Goal: Task Accomplishment & Management: Use online tool/utility

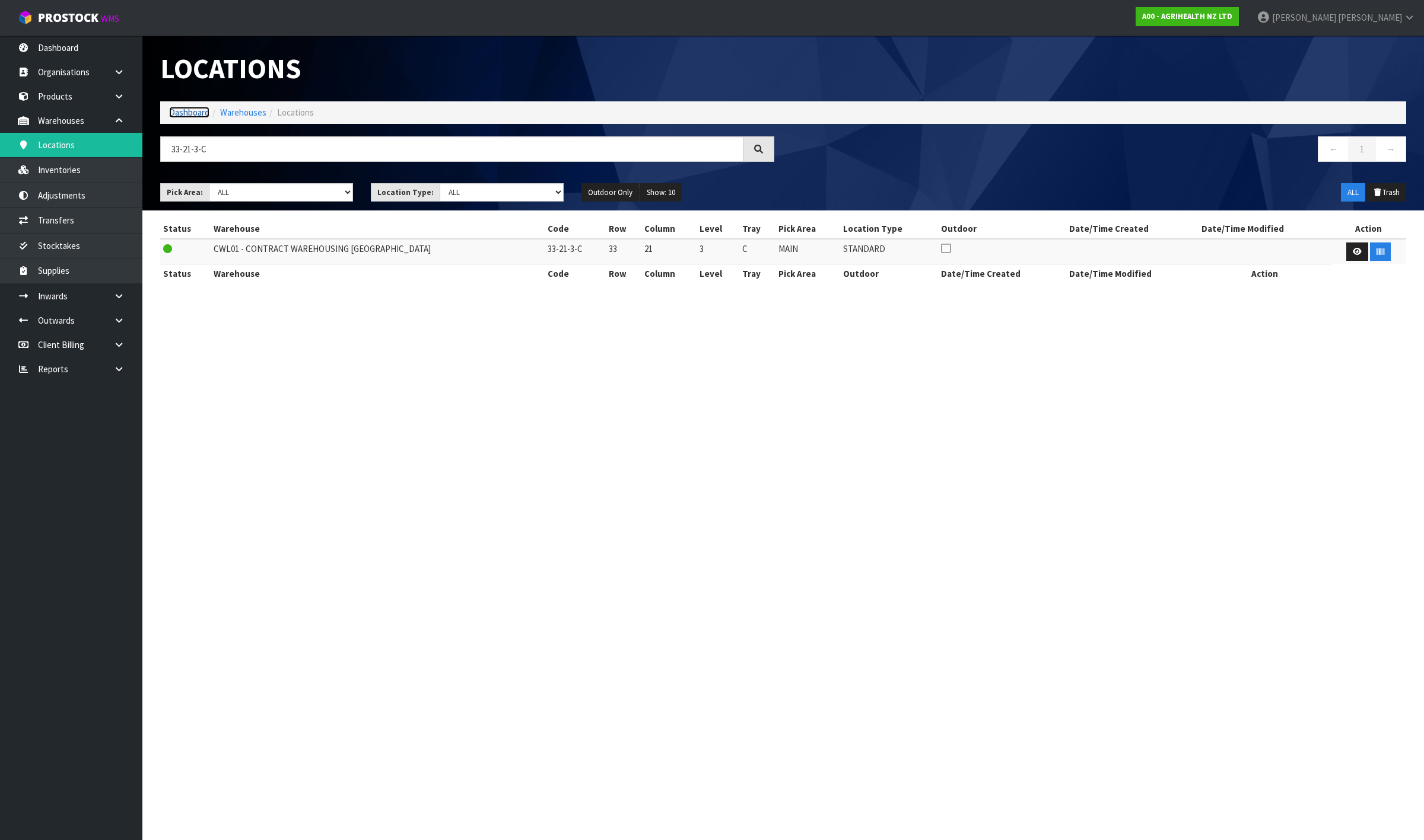
click at [192, 108] on link "Dashboard" at bounding box center [189, 113] width 40 height 11
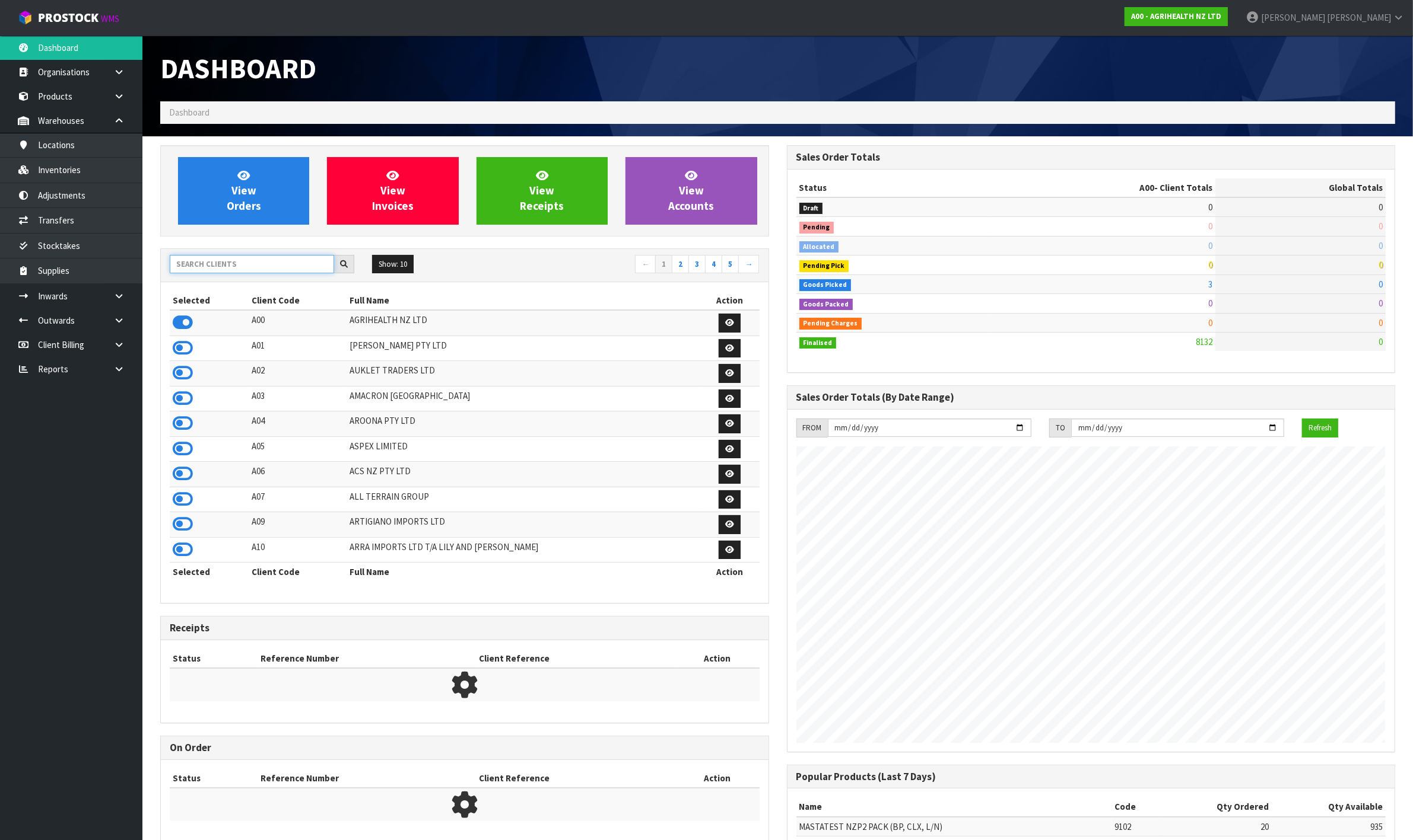
click at [230, 270] on input "text" at bounding box center [252, 264] width 165 height 18
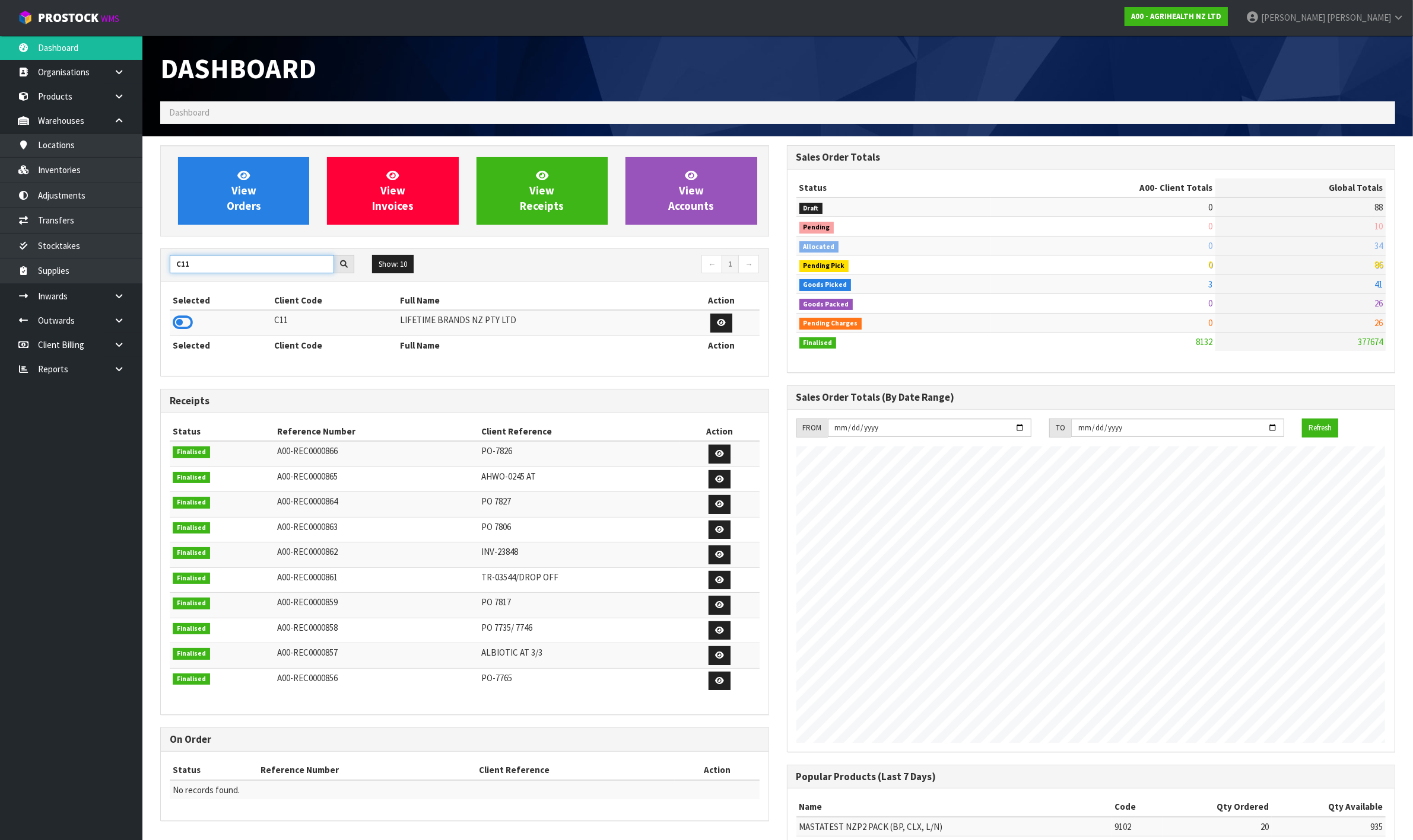
drag, startPoint x: 198, startPoint y: 265, endPoint x: 161, endPoint y: 270, distance: 37.3
click at [161, 270] on div "C11" at bounding box center [261, 265] width 202 height 19
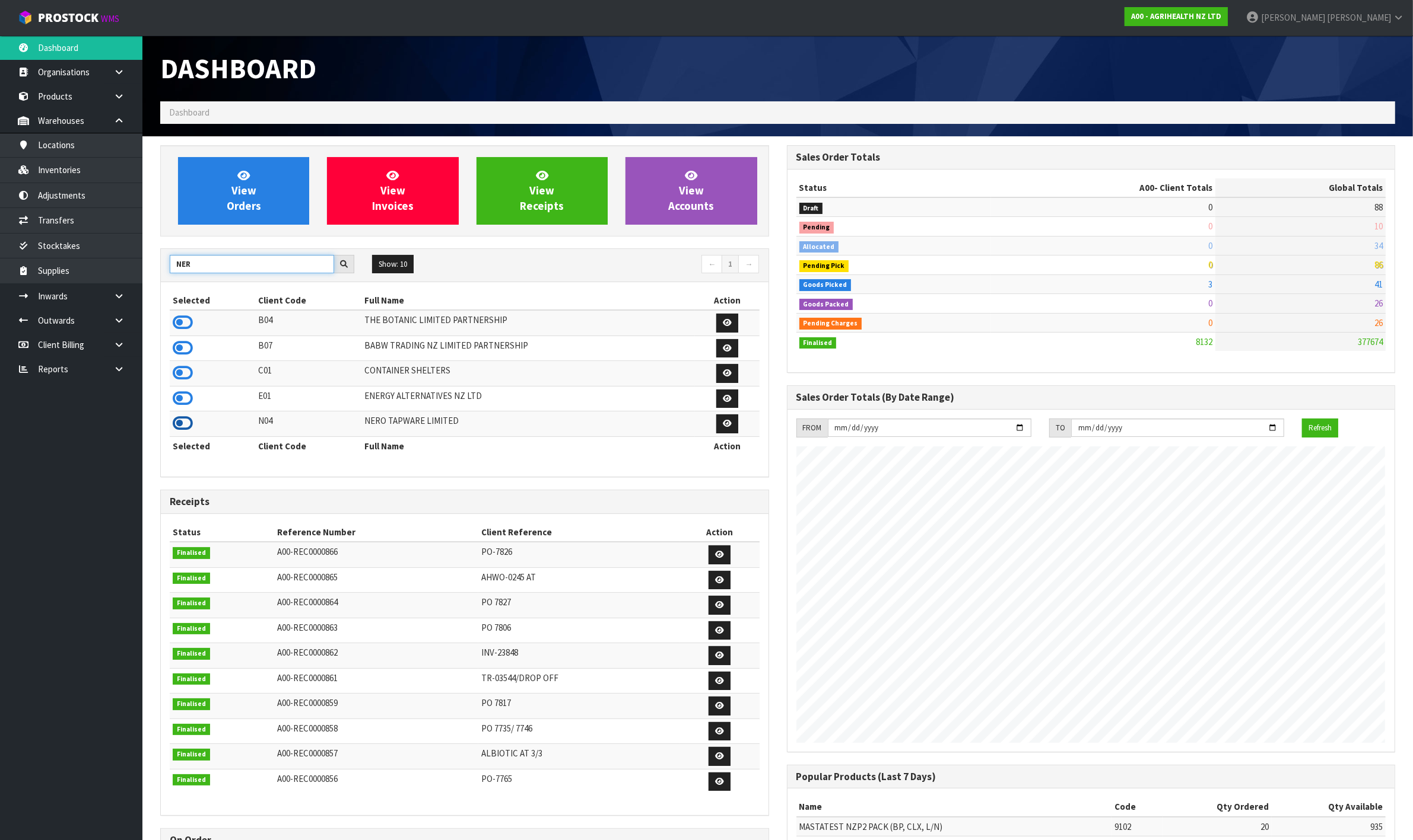
type input "NER"
click at [186, 425] on icon at bounding box center [182, 424] width 20 height 18
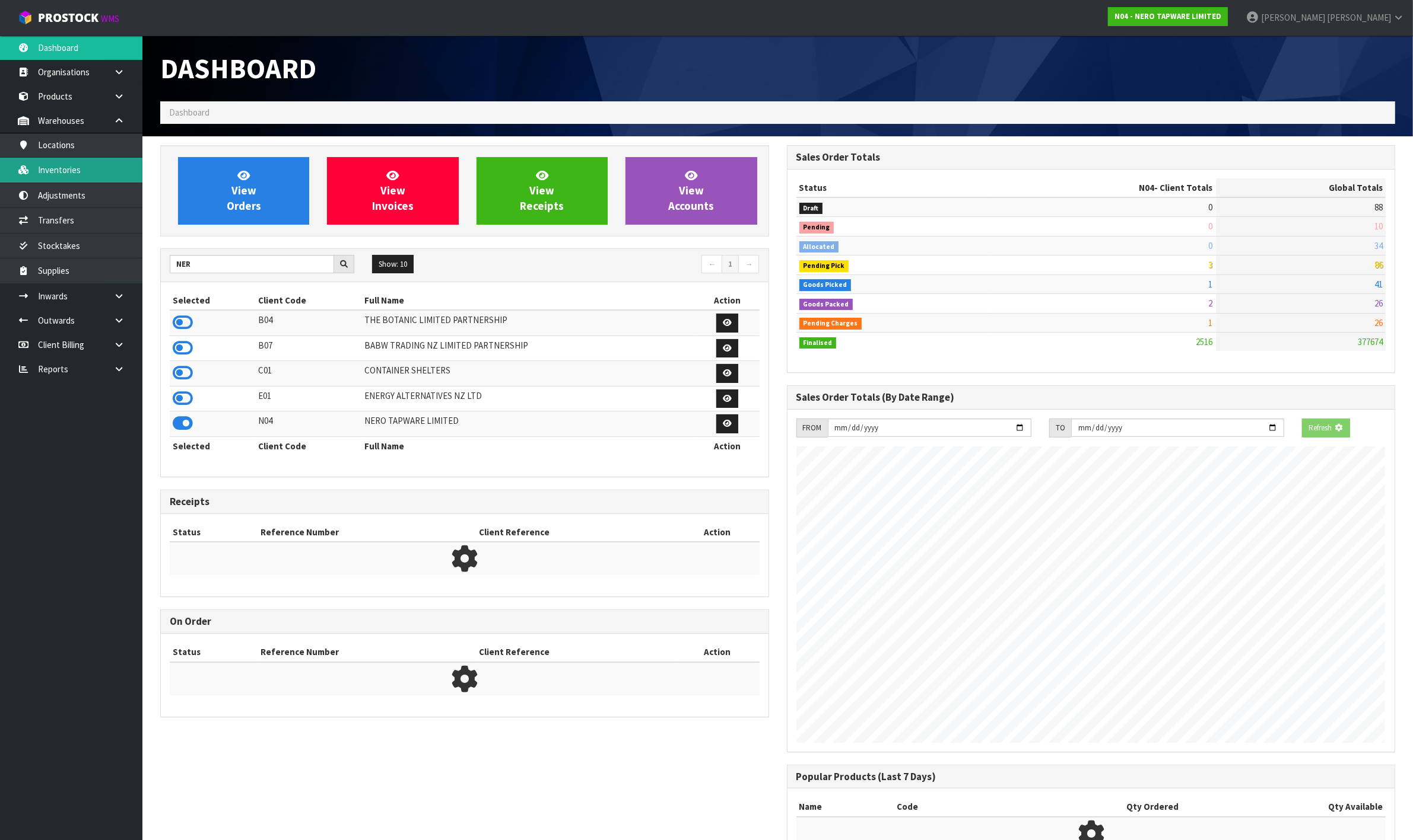
click at [61, 164] on link "Inventories" at bounding box center [71, 169] width 142 height 24
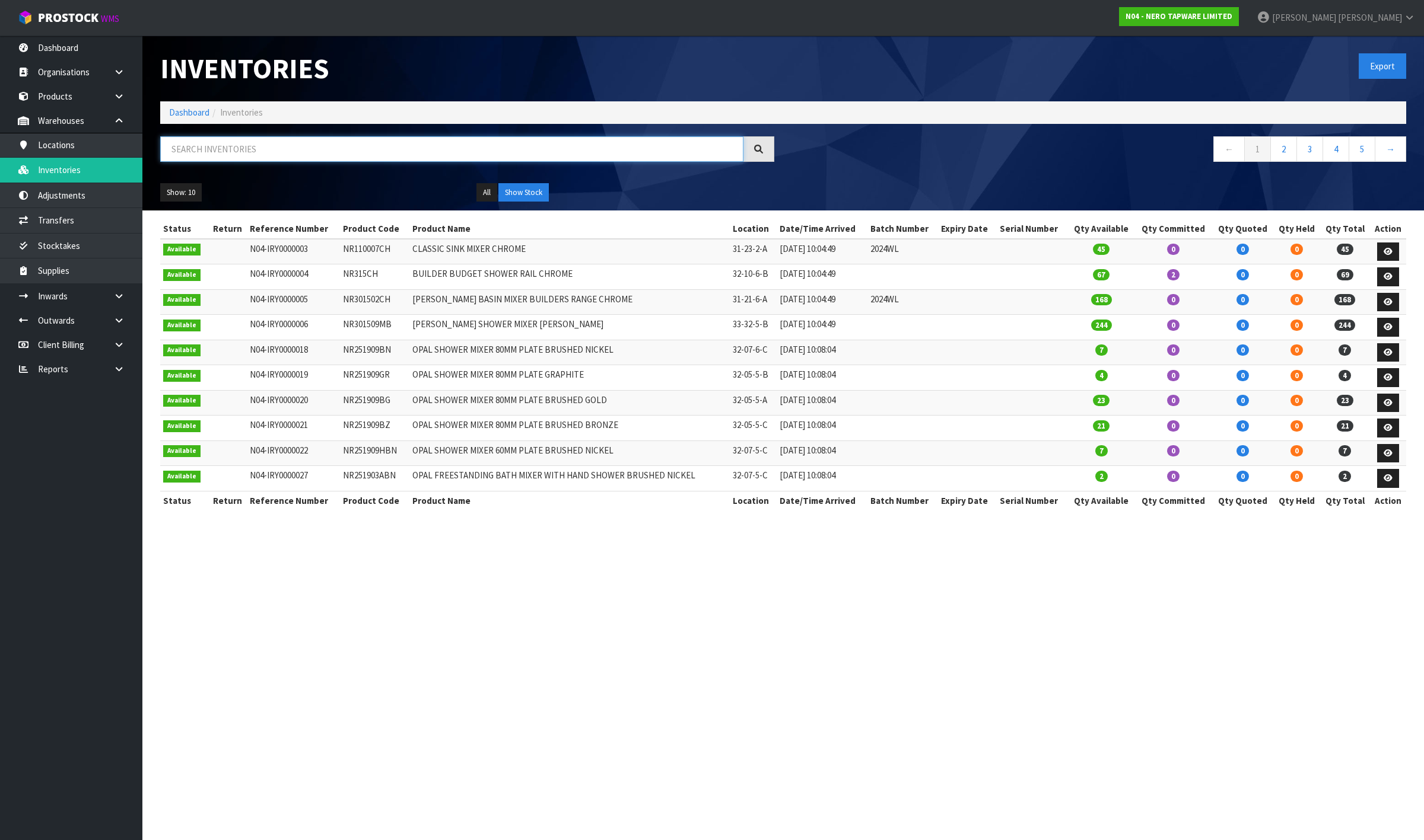
click at [314, 149] on input "text" at bounding box center [451, 149] width 583 height 26
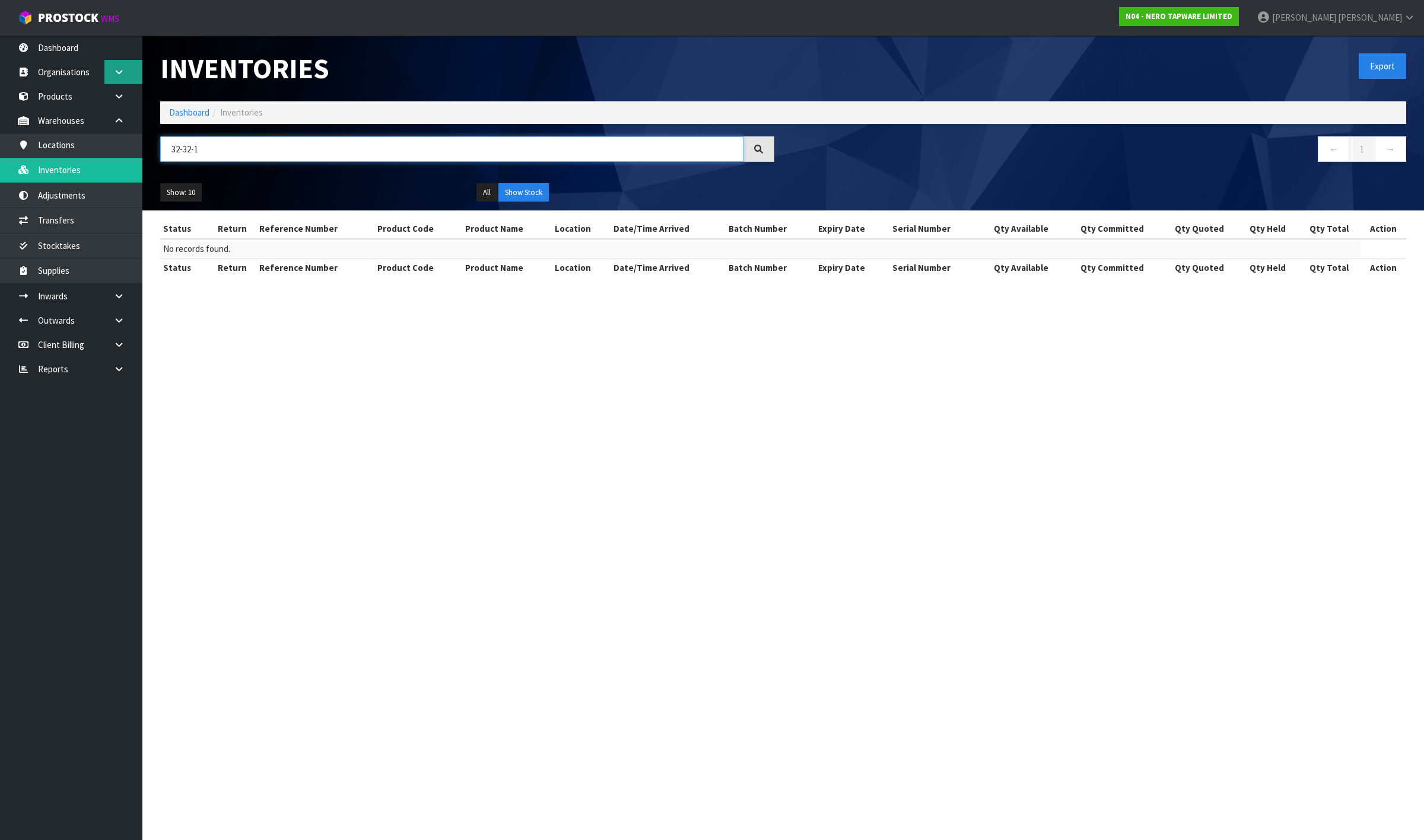
type input "32-32-1"
click at [118, 73] on icon at bounding box center [119, 72] width 11 height 9
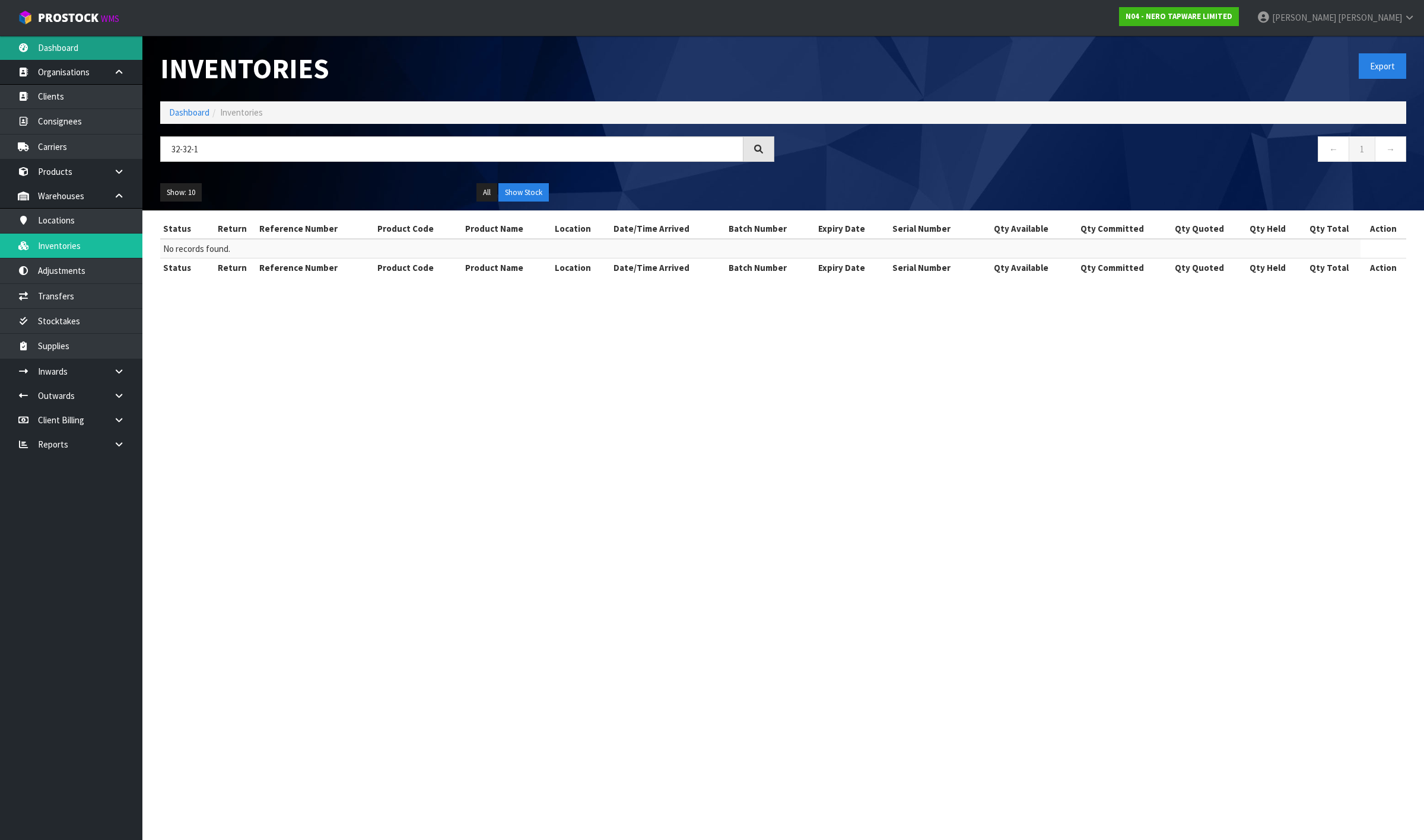
click at [78, 42] on link "Dashboard" at bounding box center [71, 48] width 142 height 24
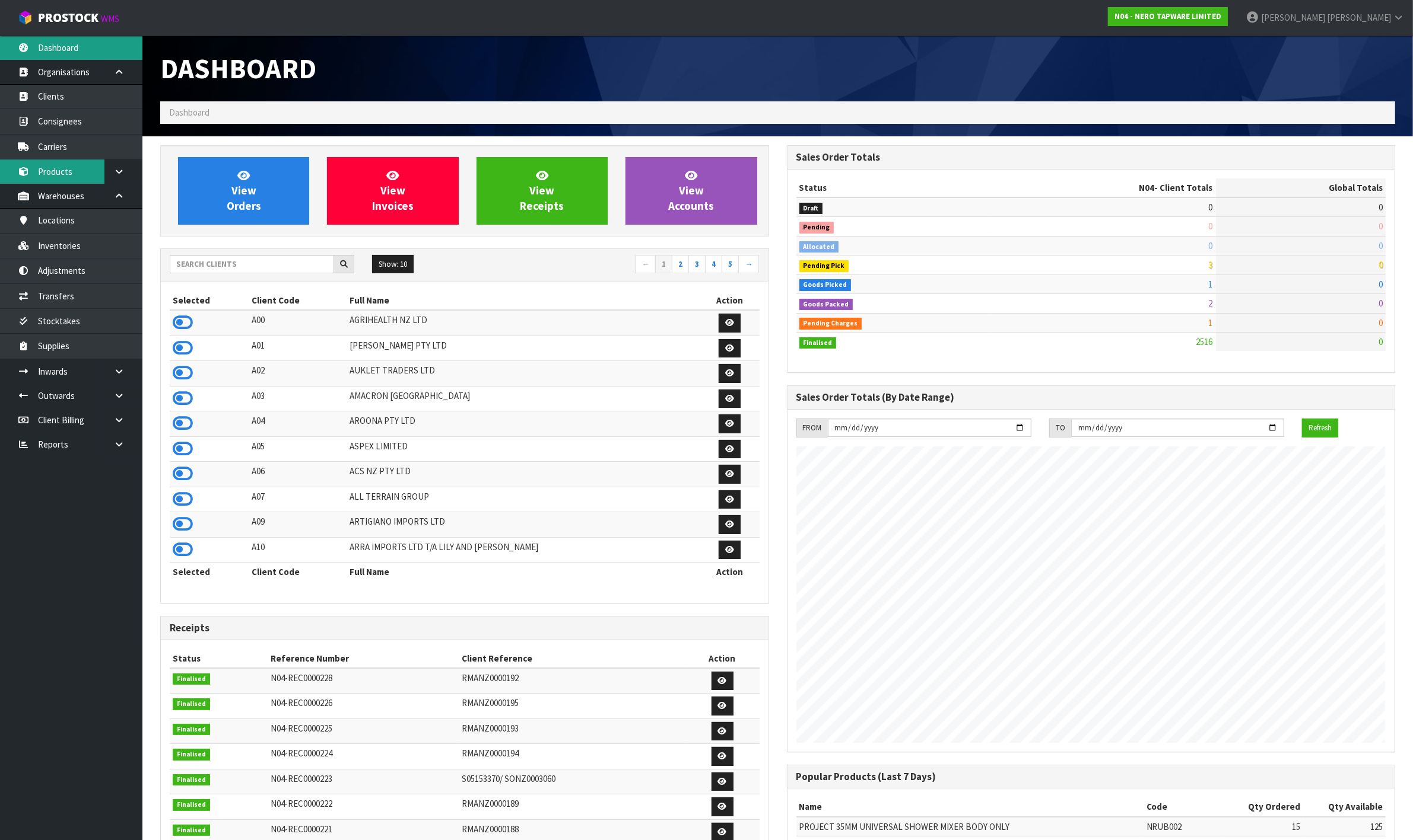
scroll to position [902, 626]
click at [112, 215] on link "Locations" at bounding box center [71, 220] width 142 height 24
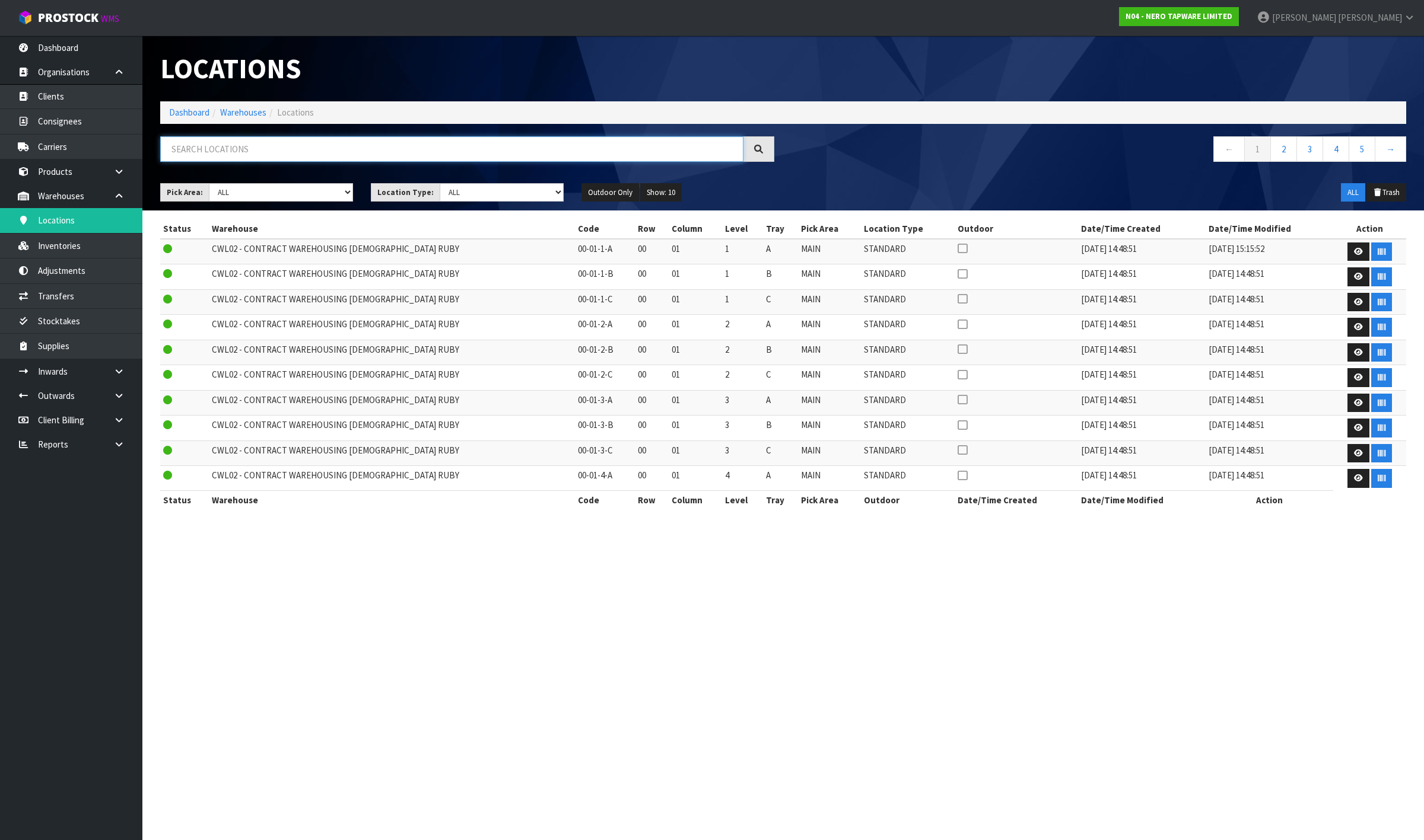
click at [293, 157] on input "text" at bounding box center [451, 149] width 583 height 26
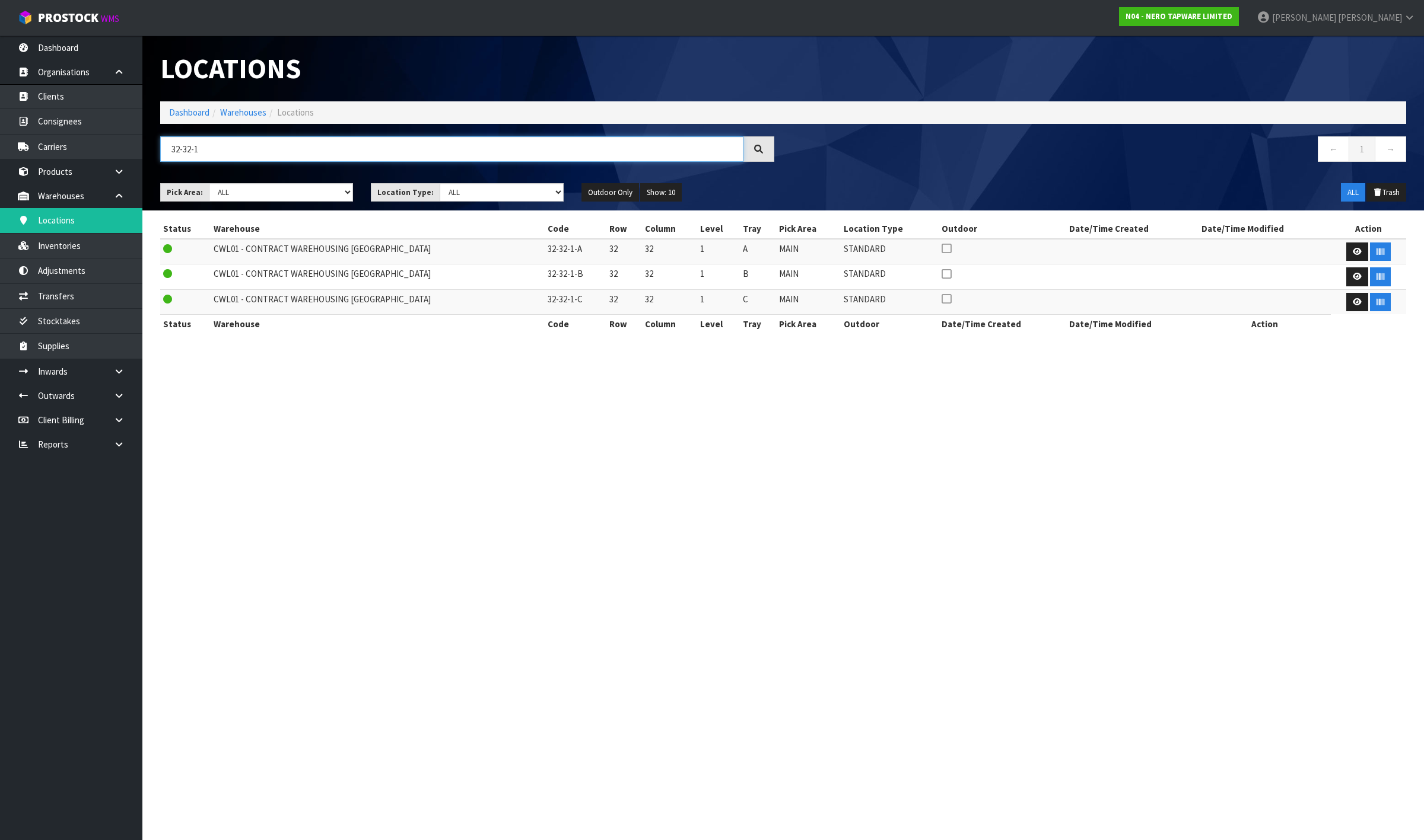
type input "32-32-1"
click at [544, 247] on td "32-32-1-A" at bounding box center [576, 252] width 62 height 26
copy tr "32-32-1-A"
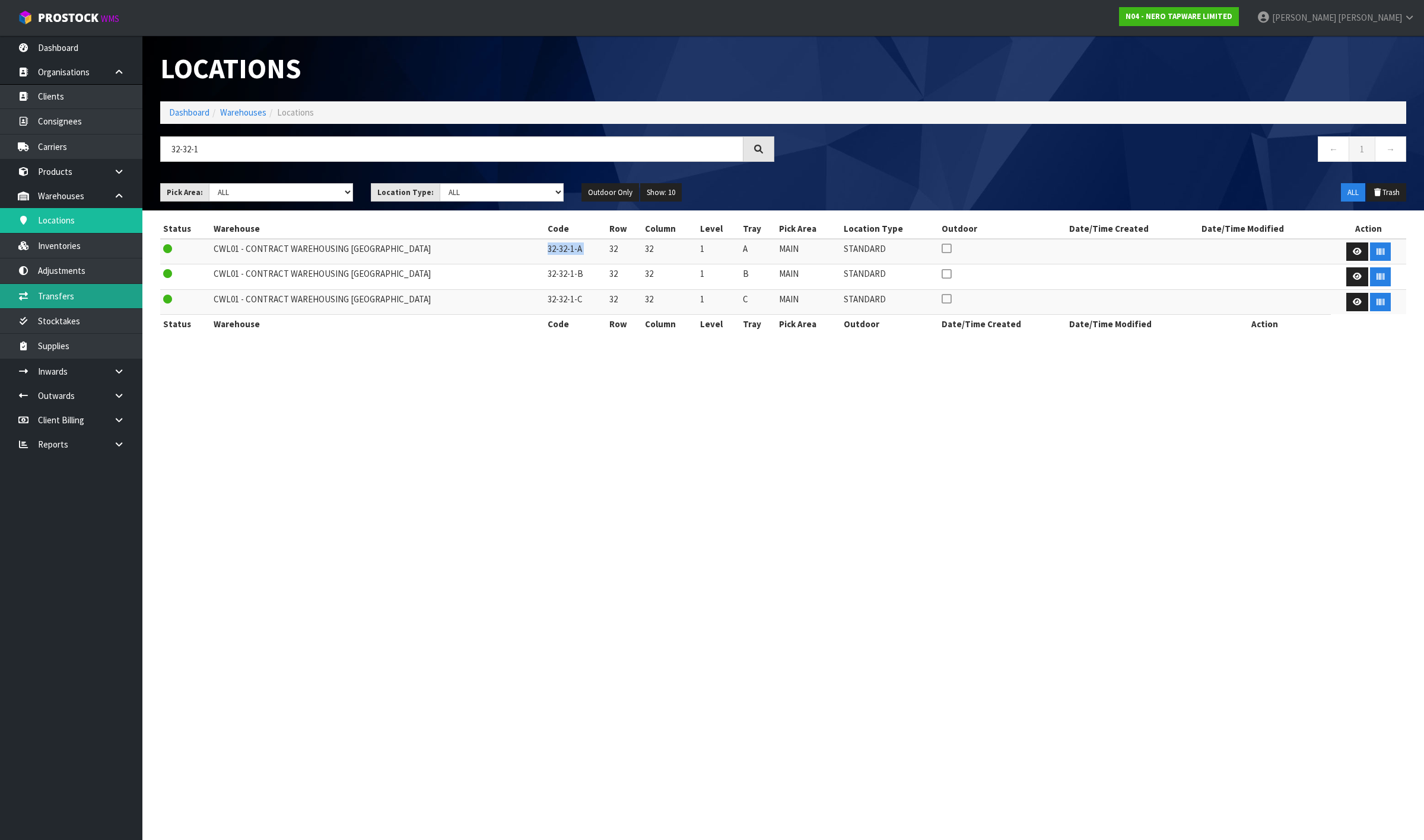
click at [87, 291] on link "Transfers" at bounding box center [71, 296] width 142 height 24
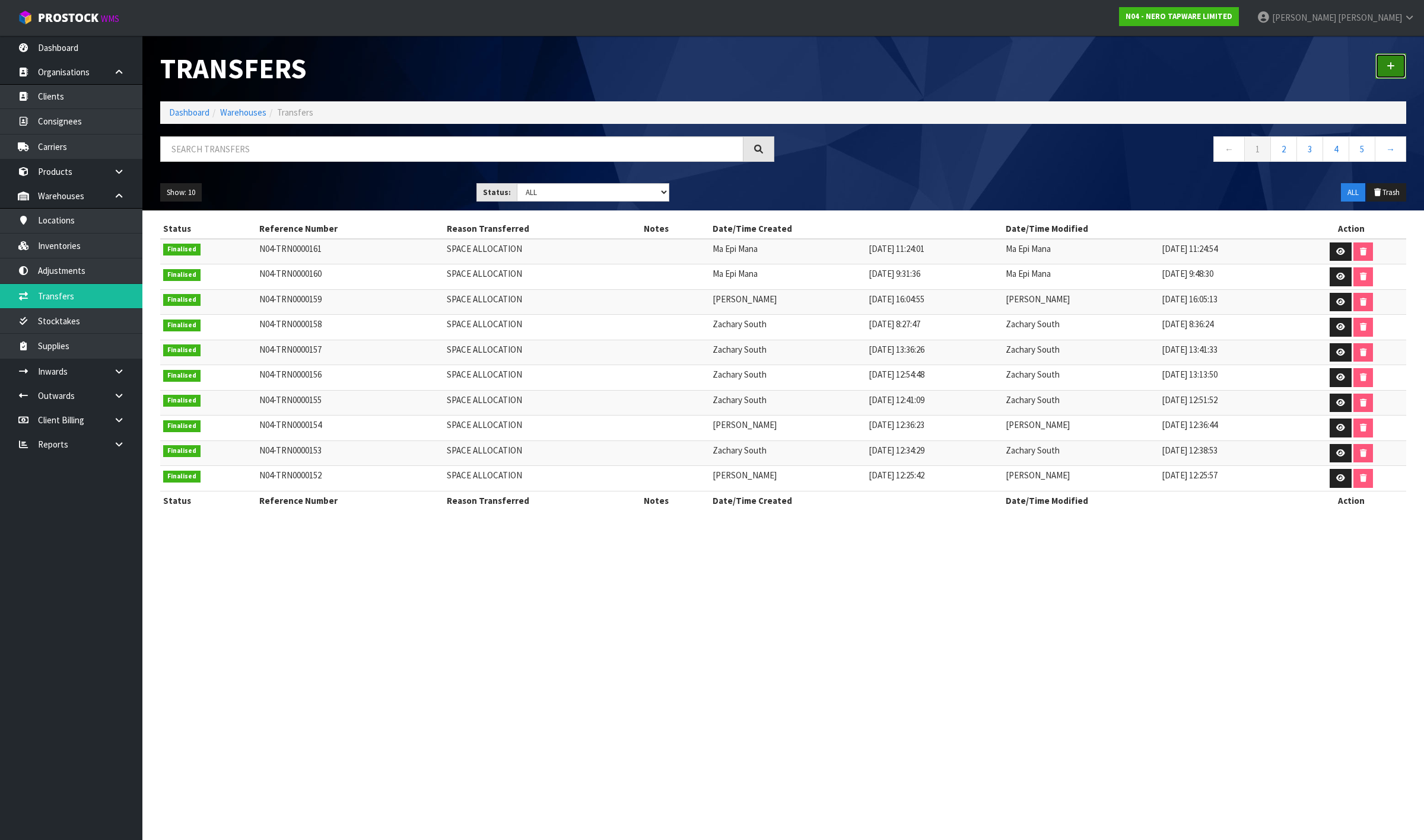
click at [1389, 66] on icon at bounding box center [1390, 66] width 8 height 9
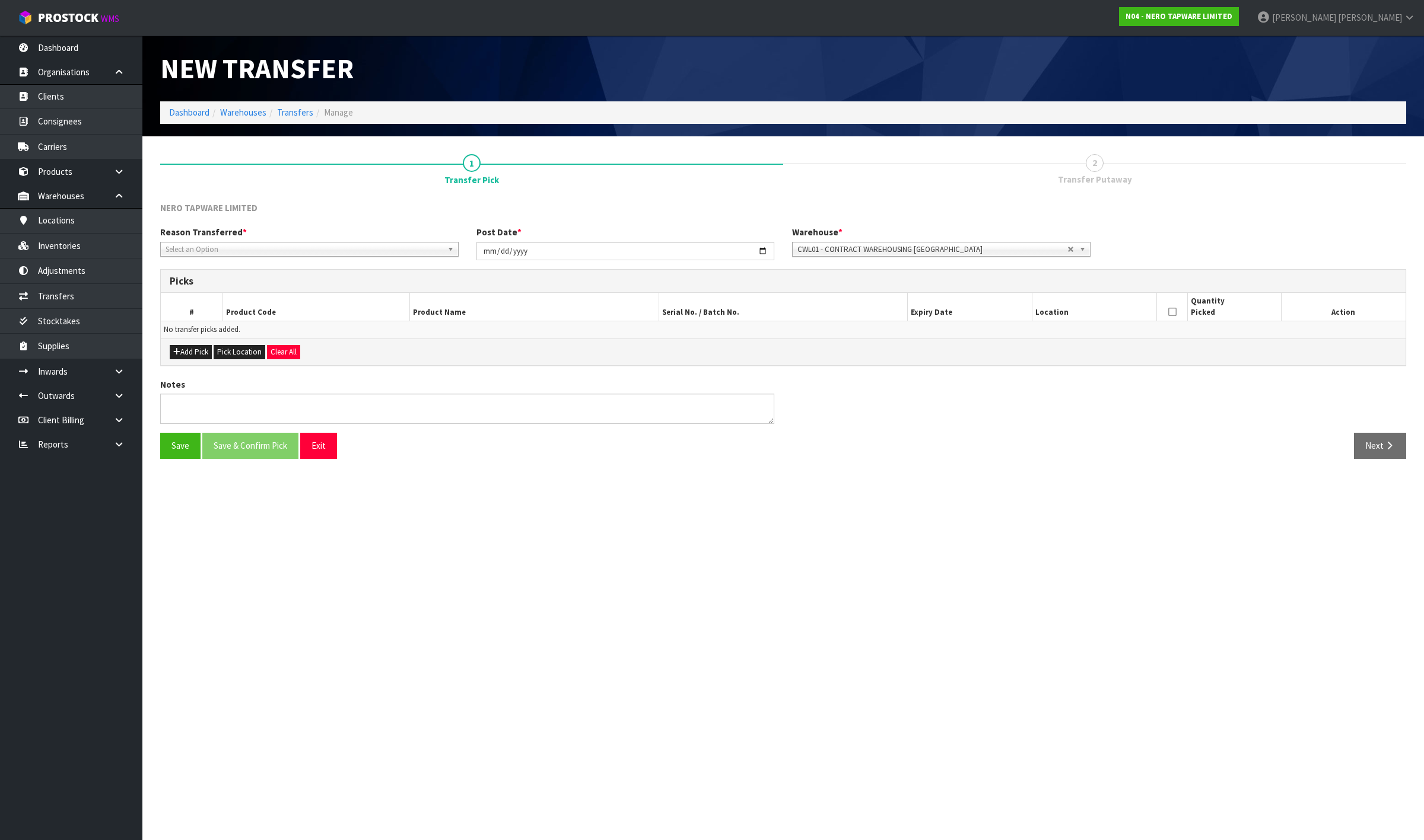
click at [252, 250] on span "Select an Option" at bounding box center [304, 249] width 277 height 14
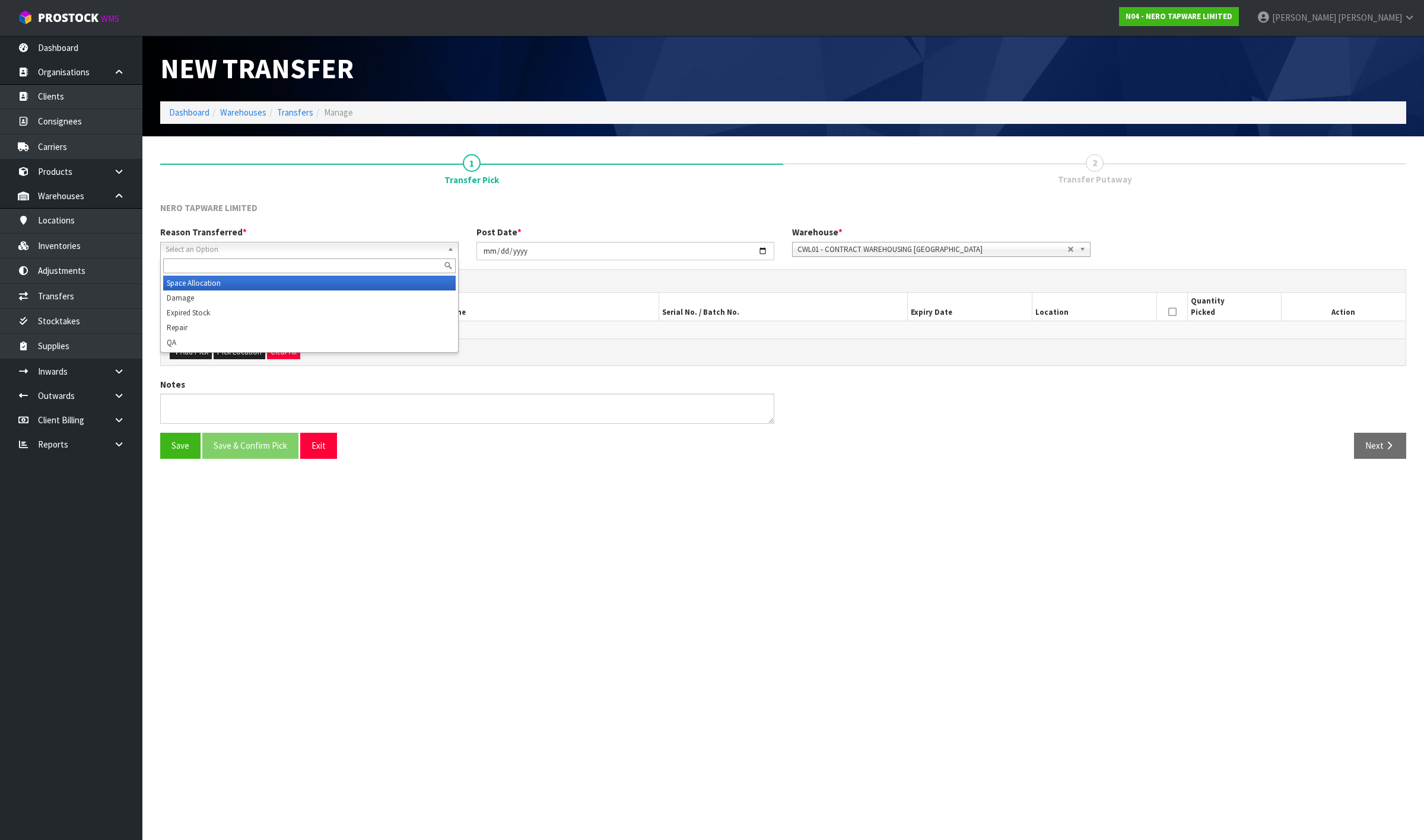
click at [248, 277] on li "Space Allocation" at bounding box center [309, 283] width 293 height 15
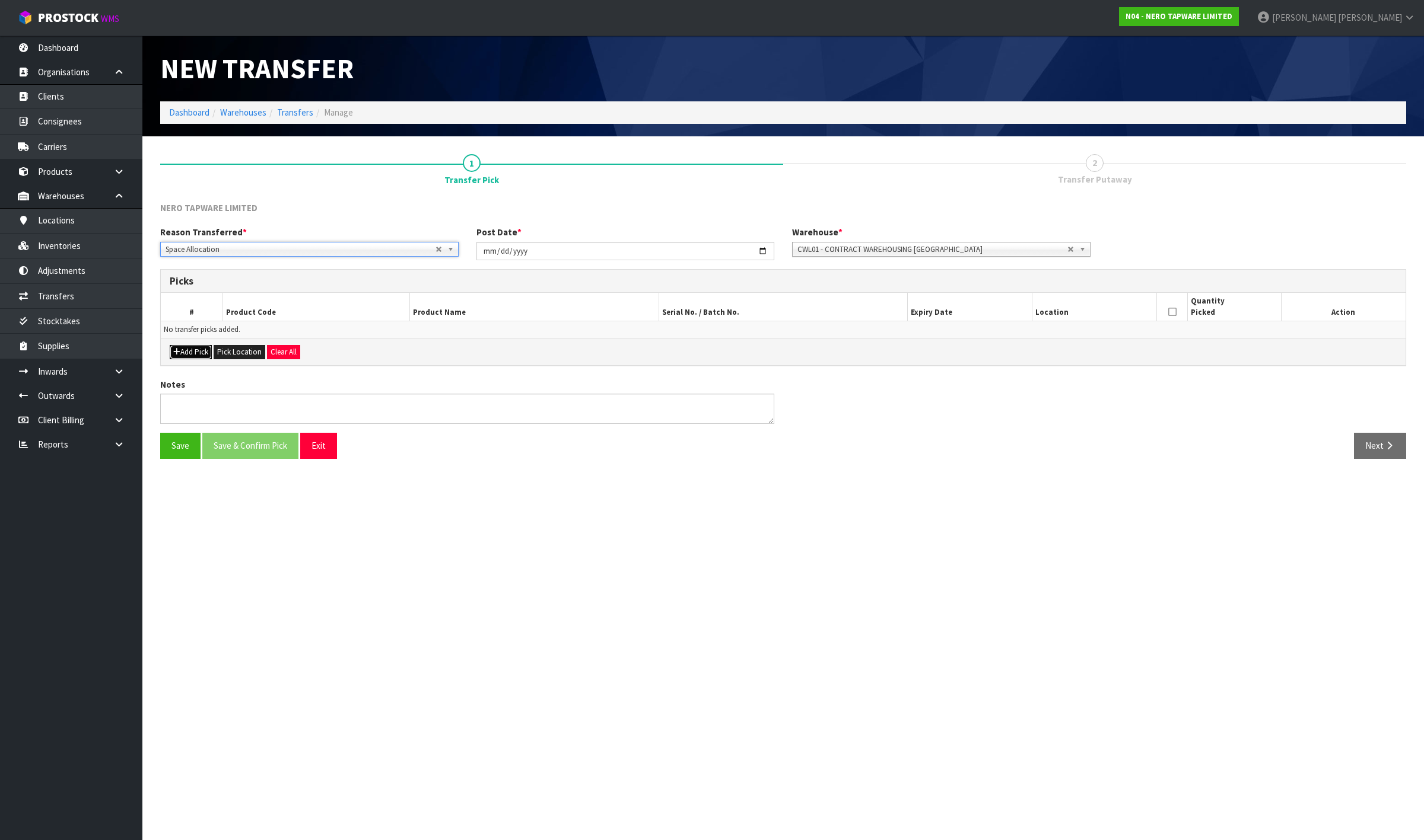
click at [193, 354] on button "Add Pick" at bounding box center [190, 352] width 42 height 14
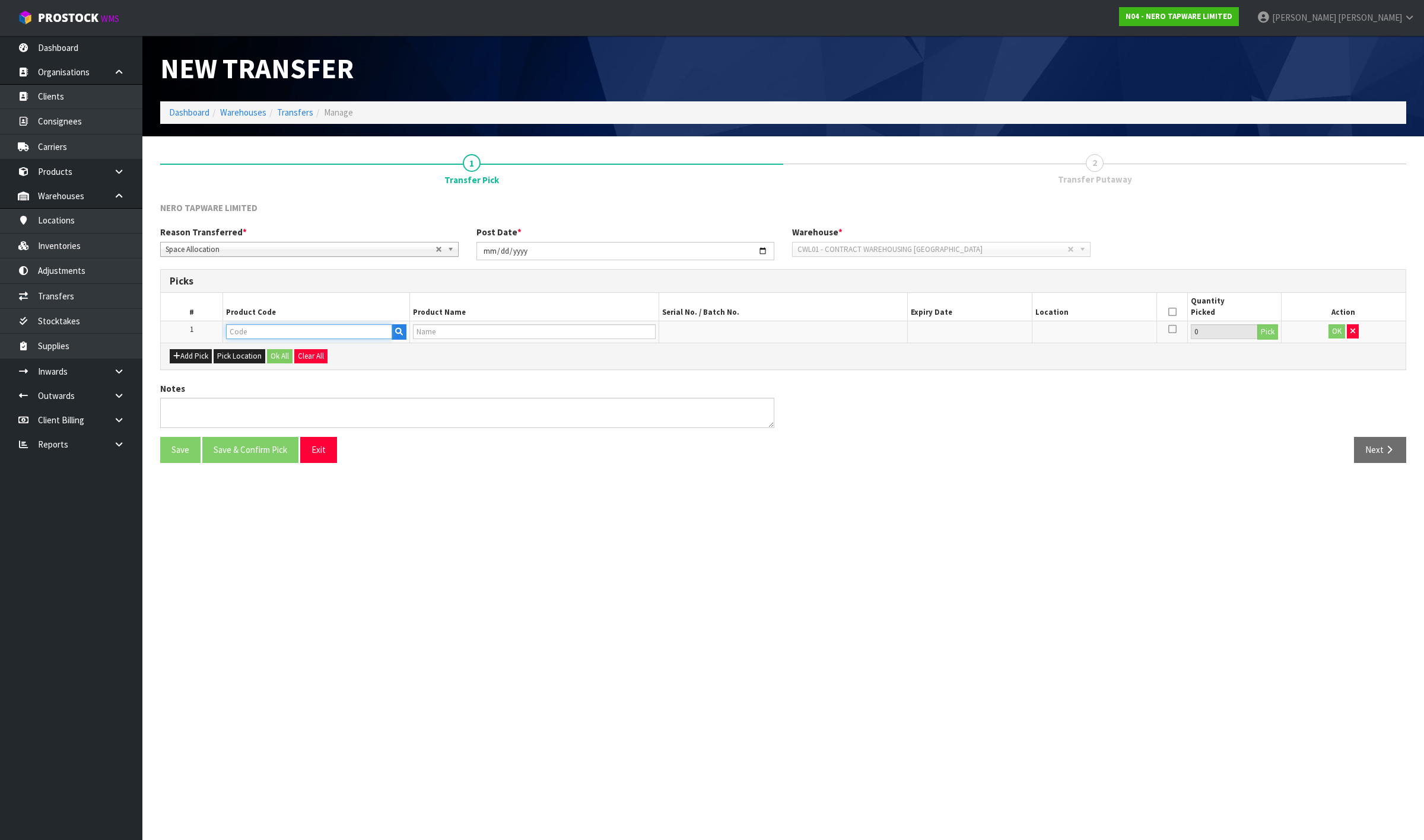
click at [289, 335] on input "text" at bounding box center [309, 332] width 166 height 15
type input "DC2"
type input "DISPLAY KIT"
type input "DC2"
click at [1262, 328] on button "Pick" at bounding box center [1267, 332] width 21 height 15
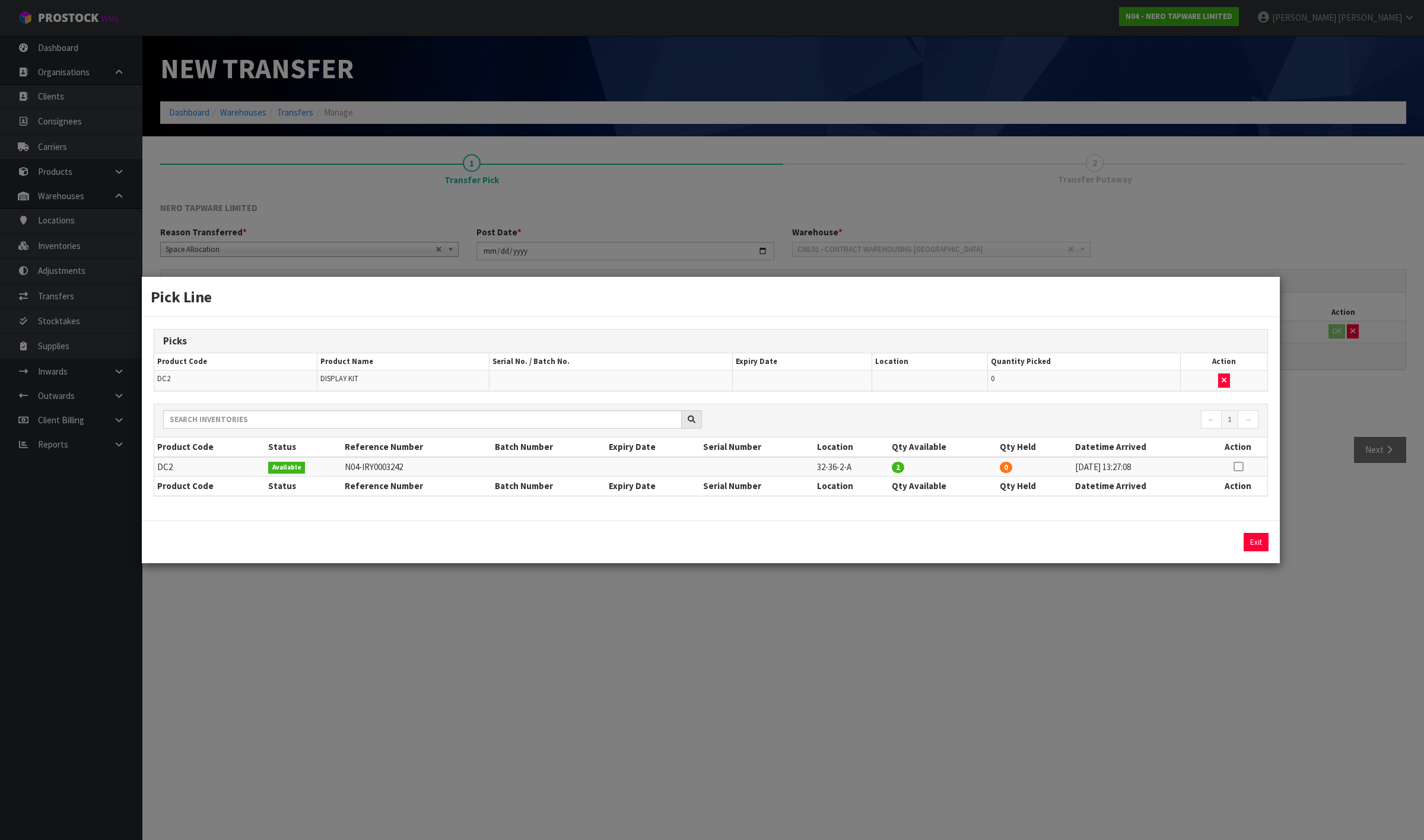
click at [1237, 468] on icon at bounding box center [1239, 467] width 10 height 1
click at [1218, 543] on button "Assign Pick" at bounding box center [1215, 542] width 49 height 18
type input "2"
click at [1195, 643] on div "Pick Line Picks Product Code Product Name Serial No. / Batch No. Expiry Date Lo…" at bounding box center [712, 420] width 1424 height 840
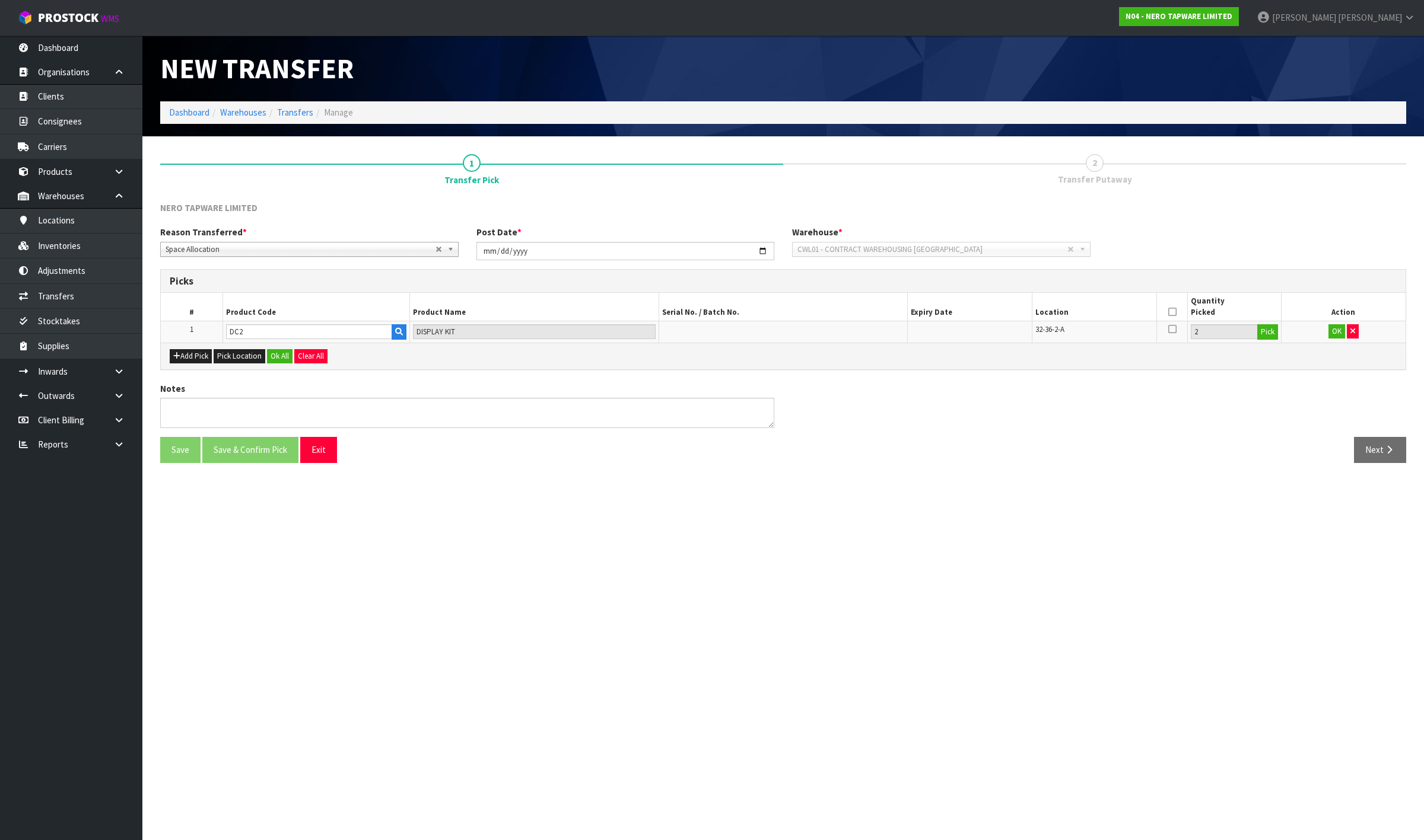
click at [1169, 312] on icon at bounding box center [1172, 312] width 8 height 1
click at [1332, 331] on button "OK" at bounding box center [1336, 332] width 17 height 14
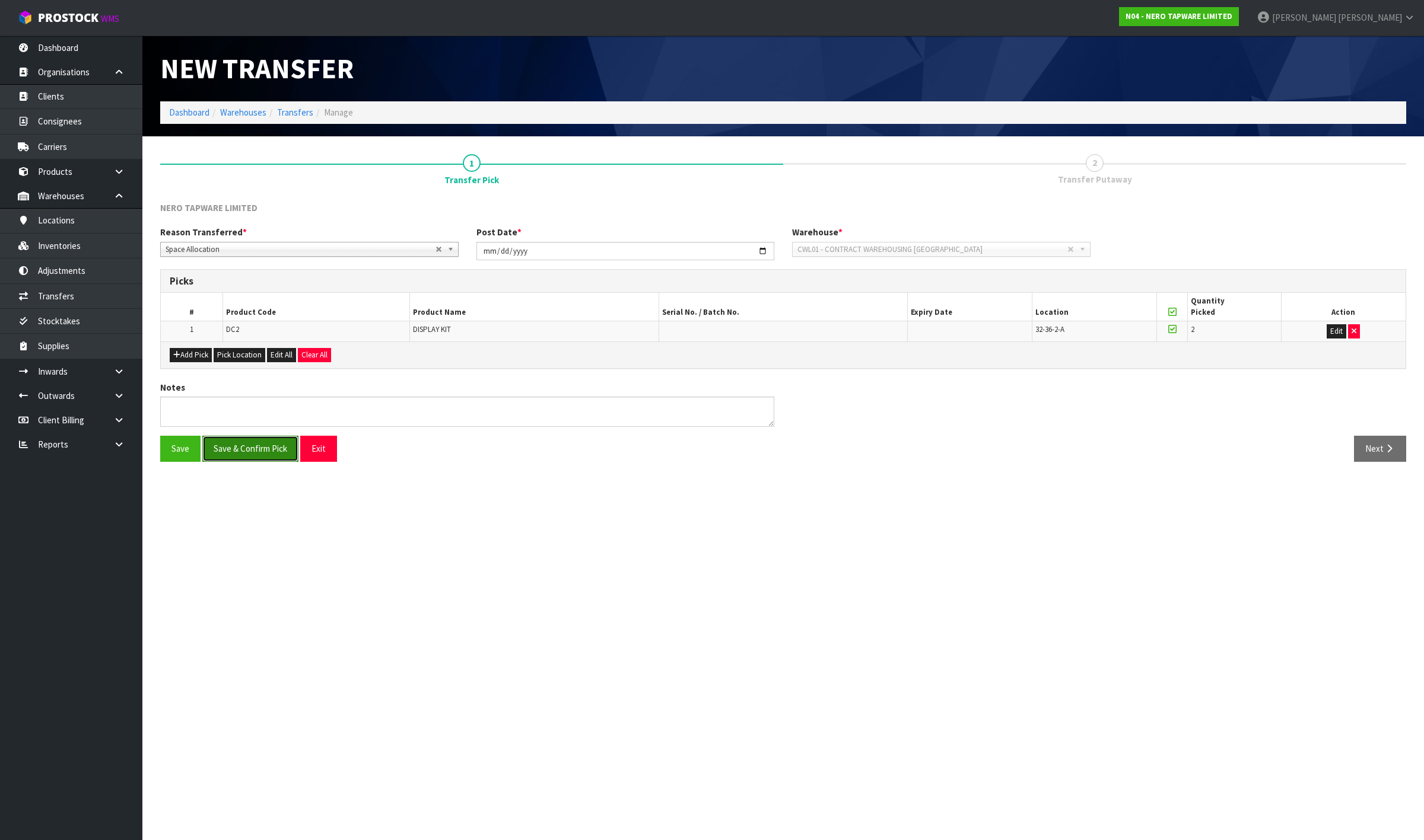
click at [281, 459] on button "Save & Confirm Pick" at bounding box center [250, 448] width 96 height 26
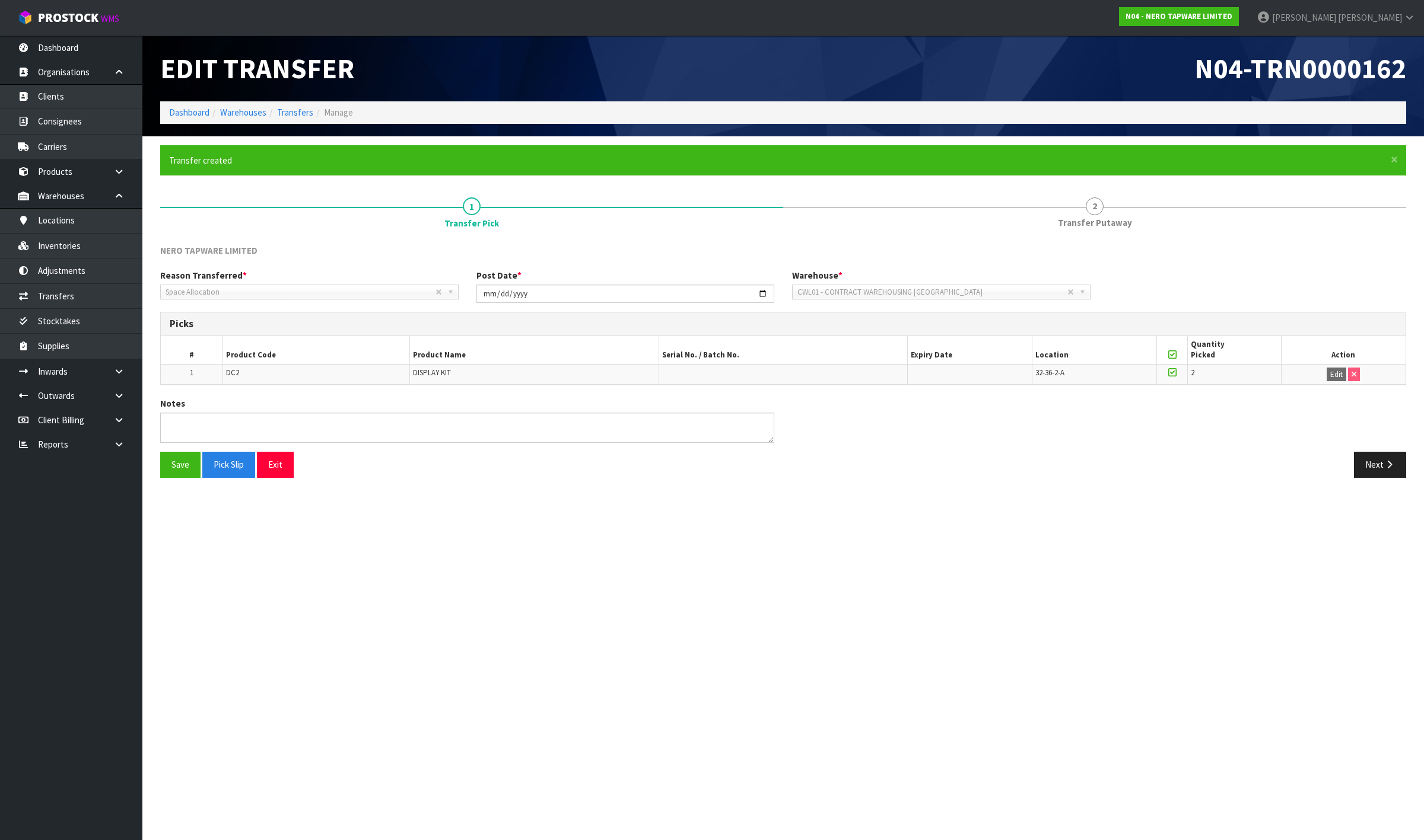
click at [1390, 497] on section "Edit Transfer N04-TRN0000162 Dashboard Warehouses Transfers Manage × Close Tran…" at bounding box center [712, 420] width 1424 height 840
click at [1378, 466] on button "Next" at bounding box center [1379, 464] width 52 height 26
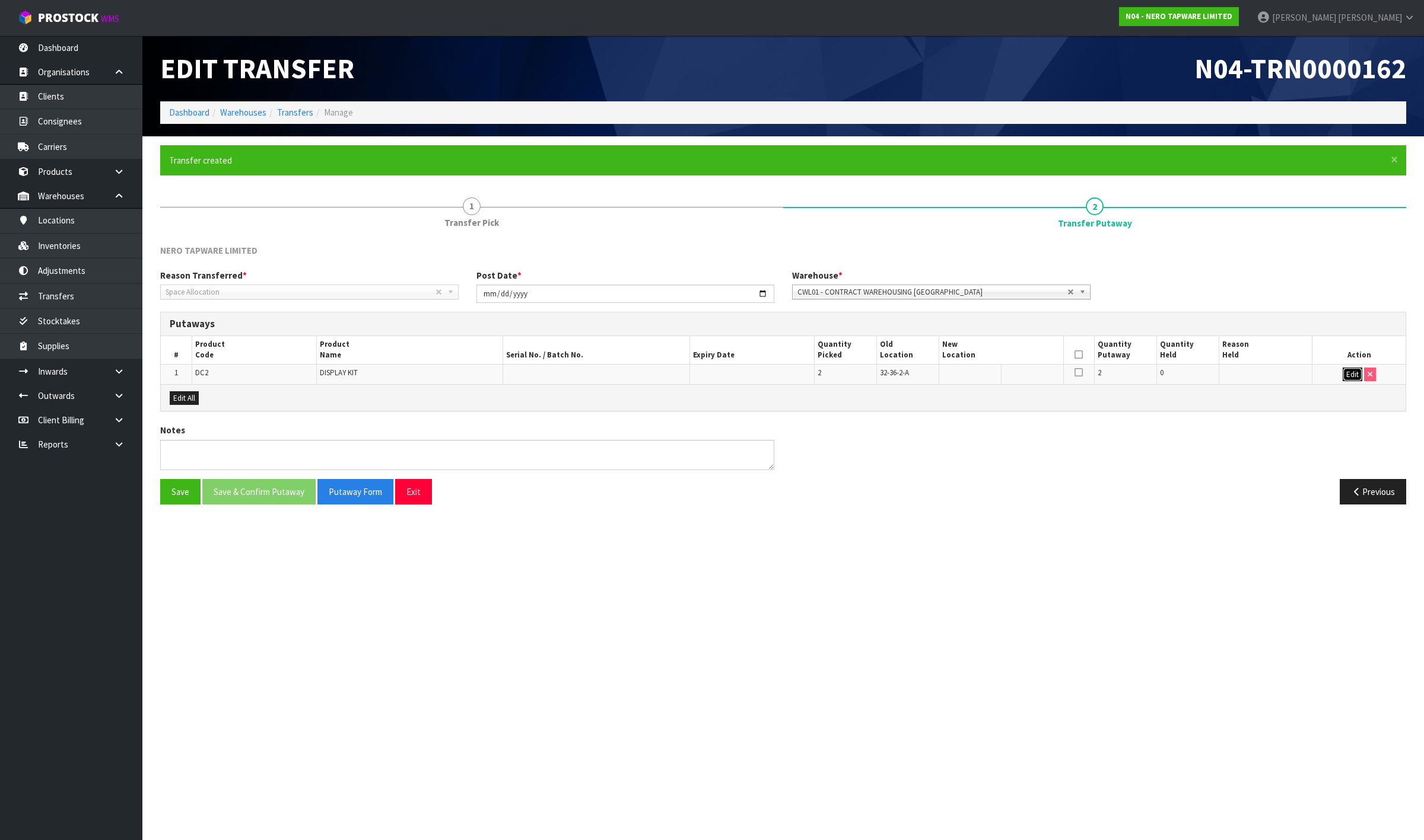
click at [1342, 369] on button "Edit" at bounding box center [1352, 375] width 19 height 14
click at [994, 378] on input "text" at bounding box center [994, 375] width 104 height 15
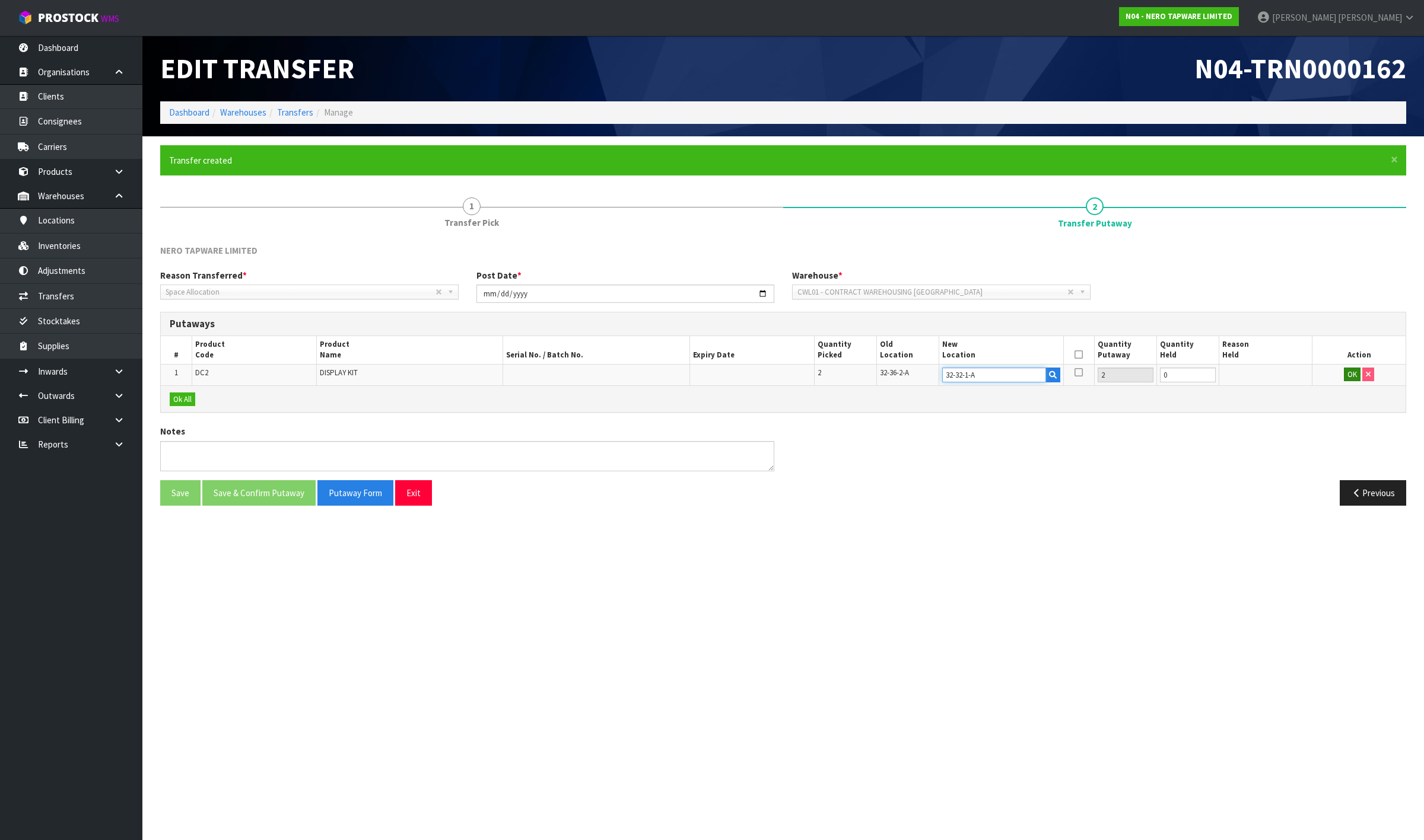
type input "32-32-1-A"
click at [1354, 375] on button "OK" at bounding box center [1352, 375] width 17 height 14
click at [1080, 355] on icon at bounding box center [1079, 355] width 8 height 1
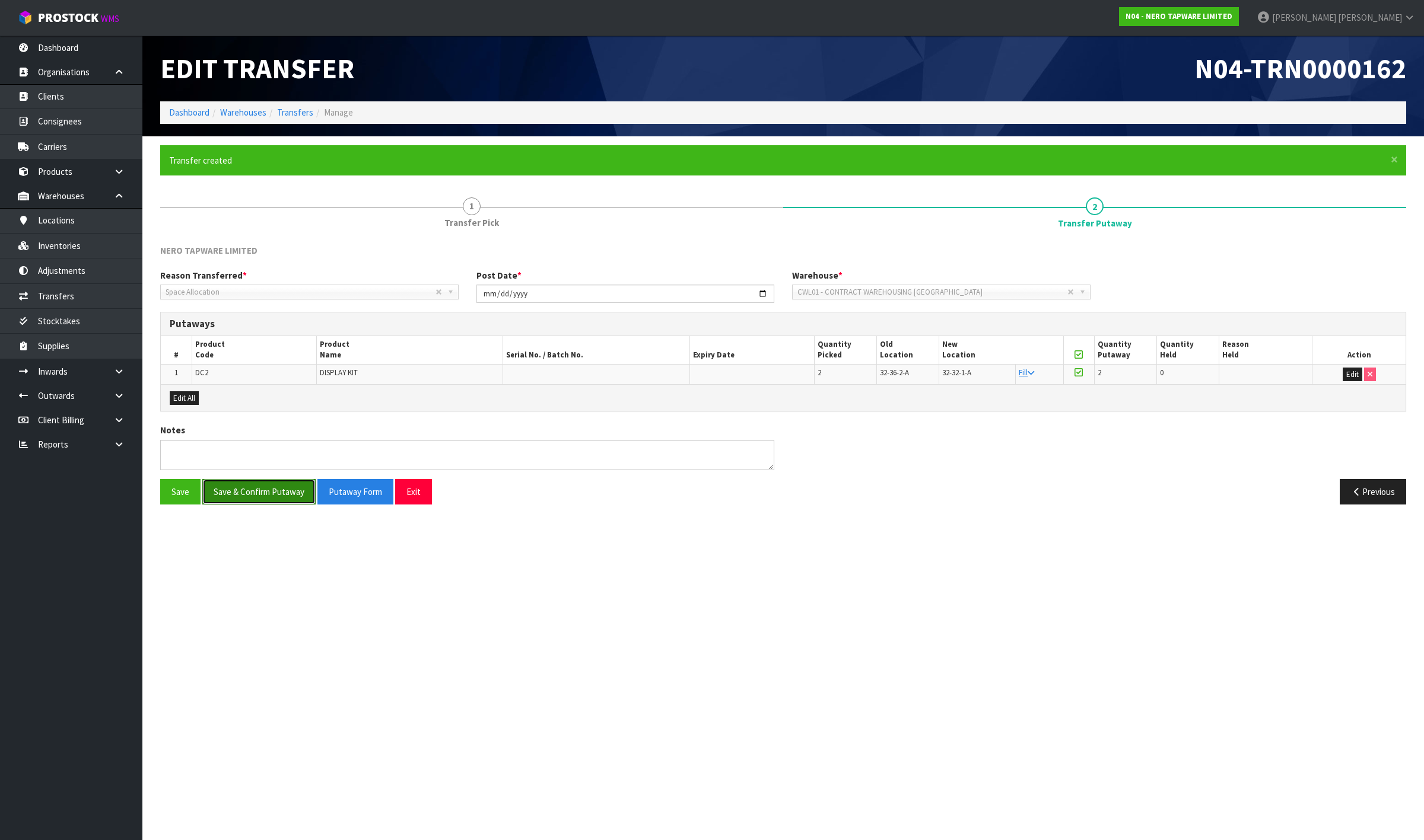
click at [256, 493] on button "Save & Confirm Putaway" at bounding box center [259, 492] width 114 height 26
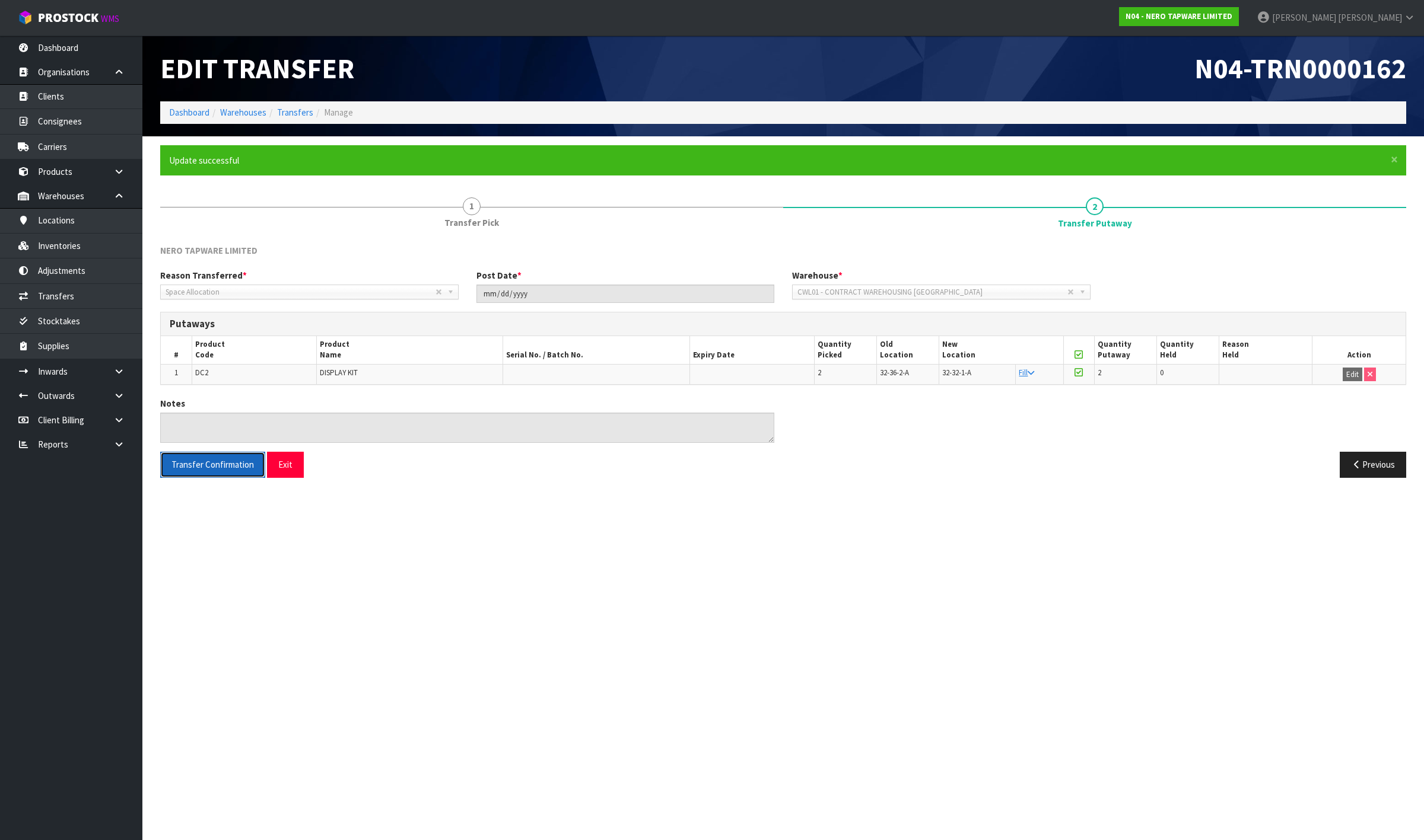
click at [193, 456] on button "Transfer Confirmation" at bounding box center [212, 464] width 105 height 26
click at [194, 458] on button "Transfer Confirmation" at bounding box center [212, 464] width 105 height 26
click at [197, 113] on link "Dashboard" at bounding box center [189, 113] width 40 height 11
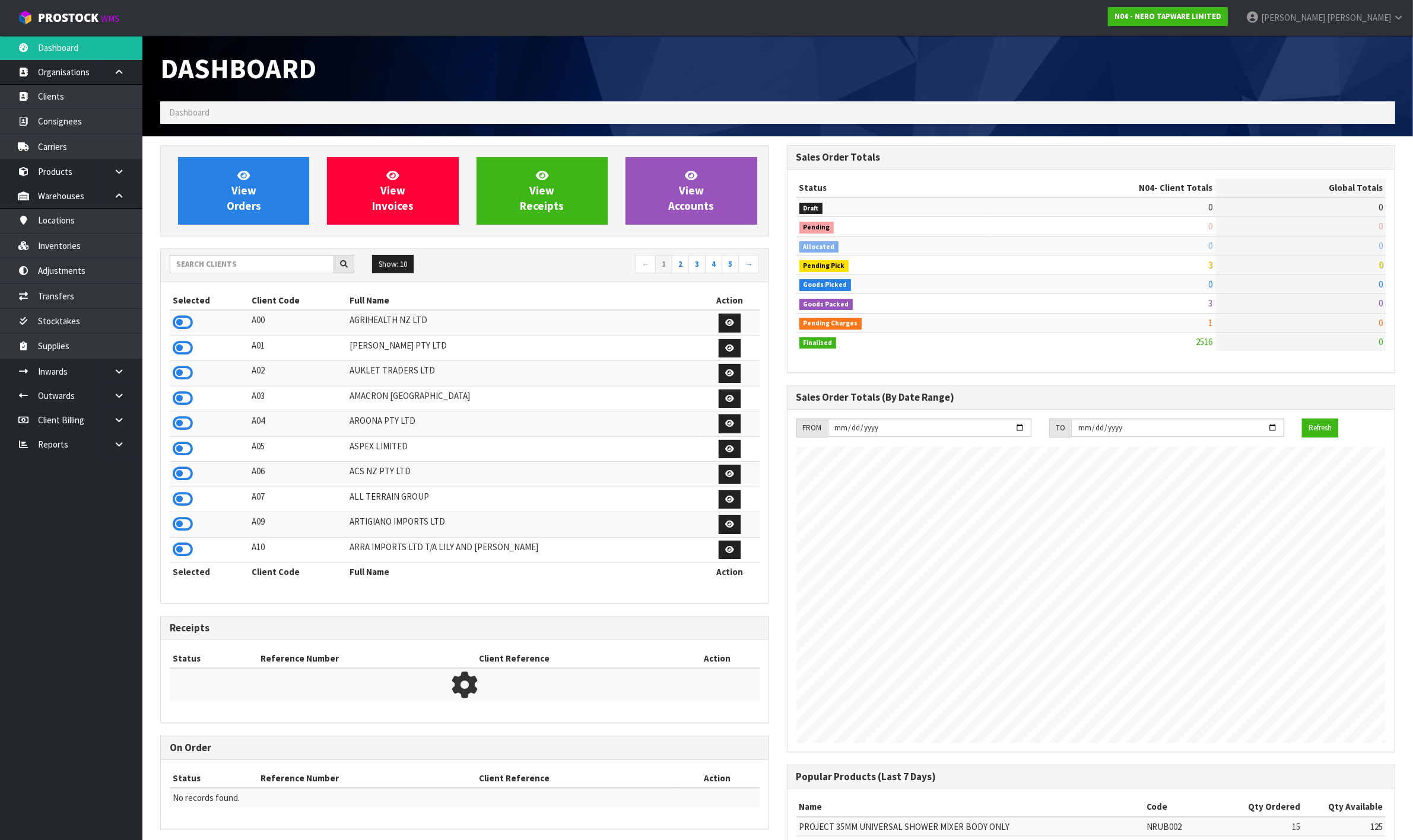
scroll to position [902, 626]
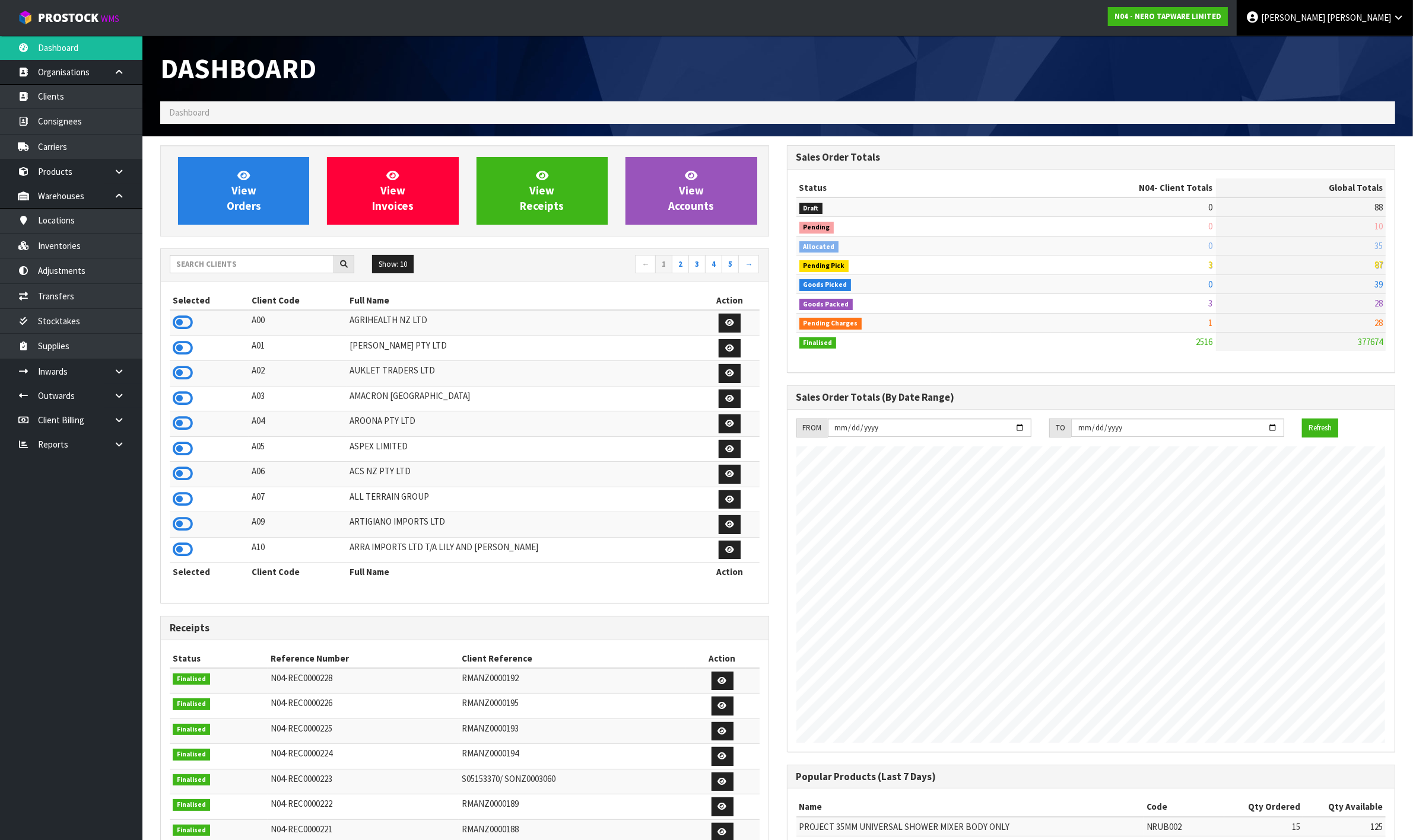
click at [1399, 19] on icon at bounding box center [1399, 17] width 11 height 9
click at [1386, 42] on link "Logout" at bounding box center [1365, 47] width 94 height 16
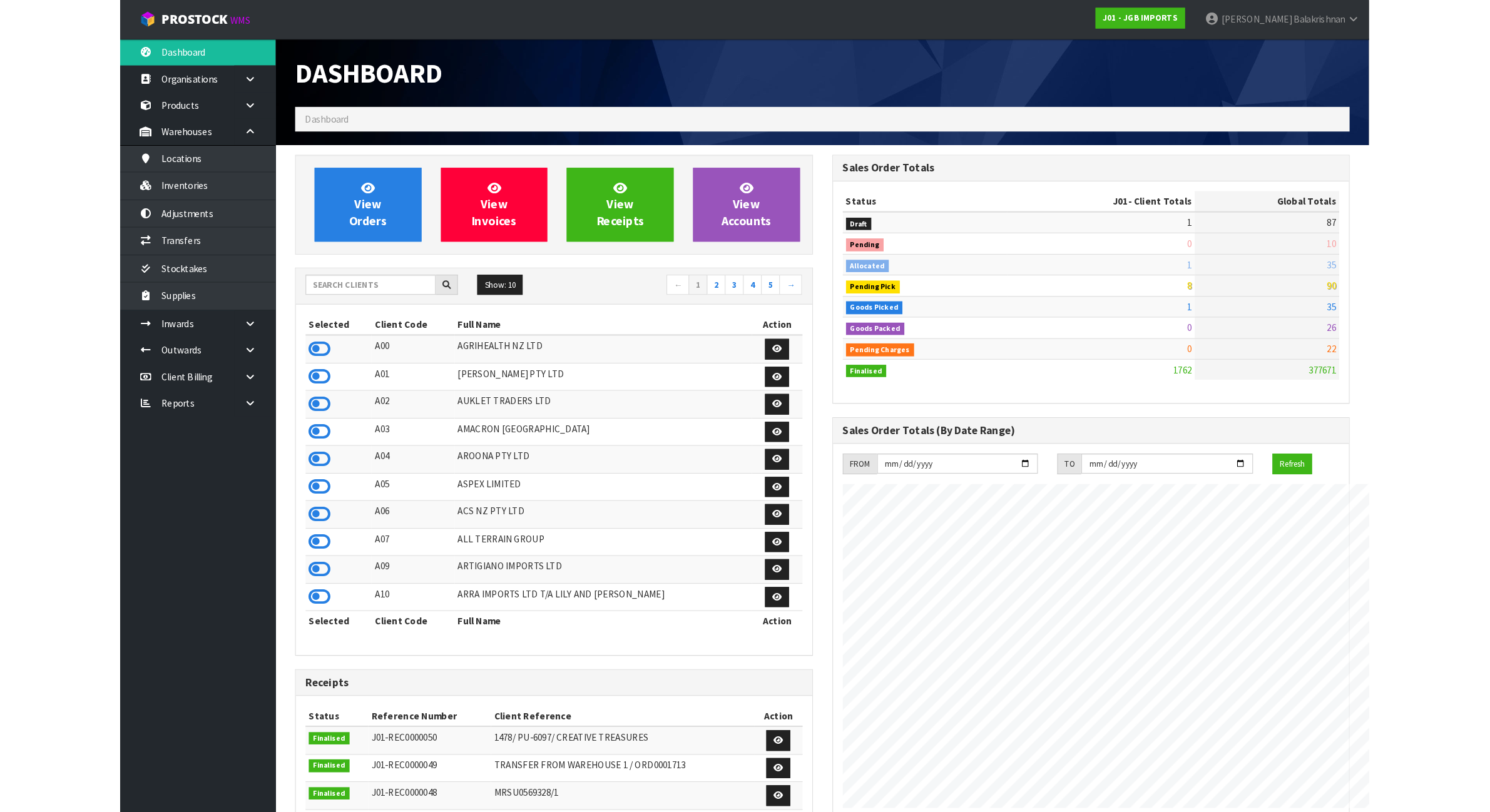
scroll to position [952, 660]
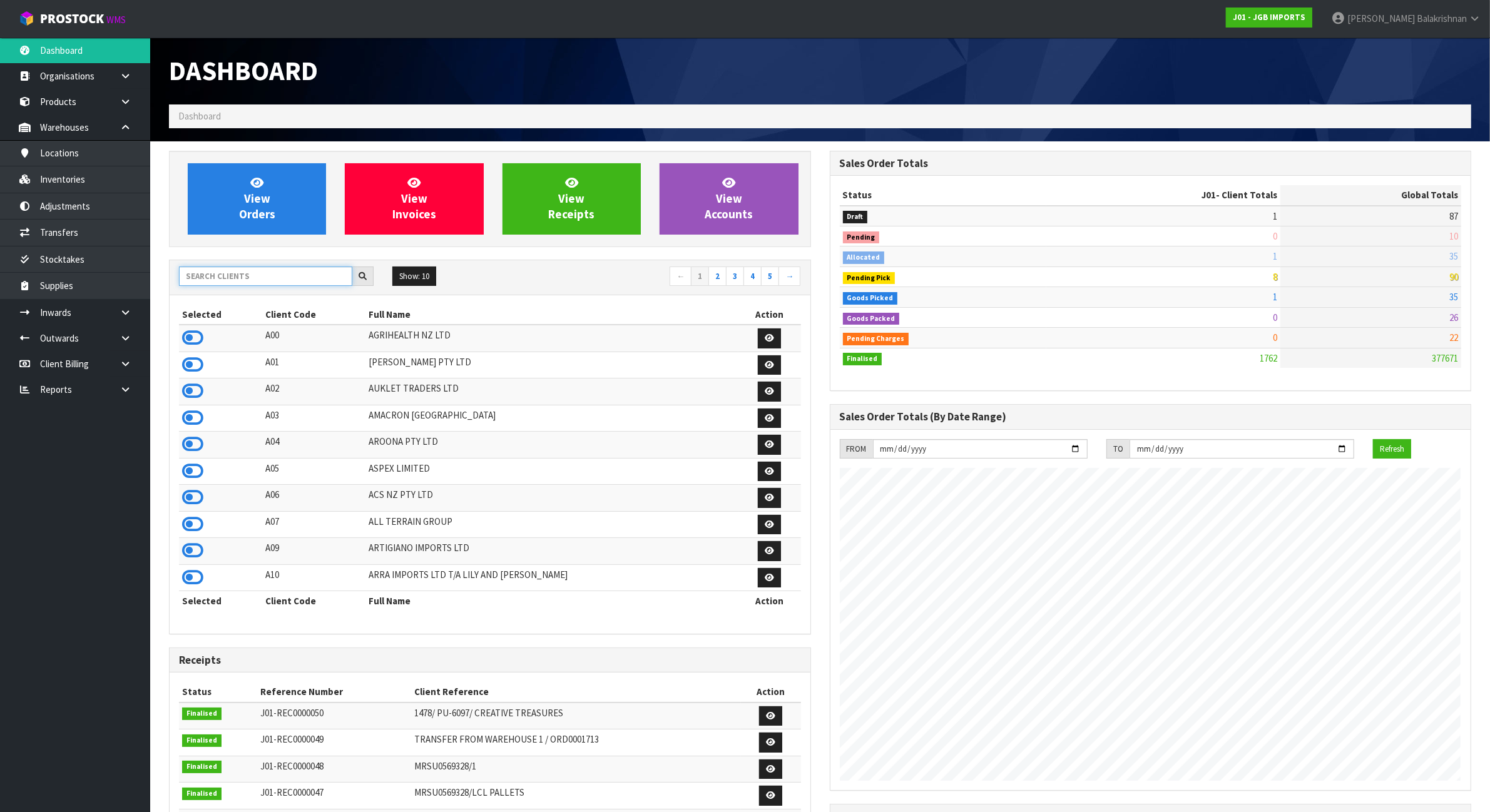
click at [229, 277] on input "text" at bounding box center [266, 276] width 174 height 19
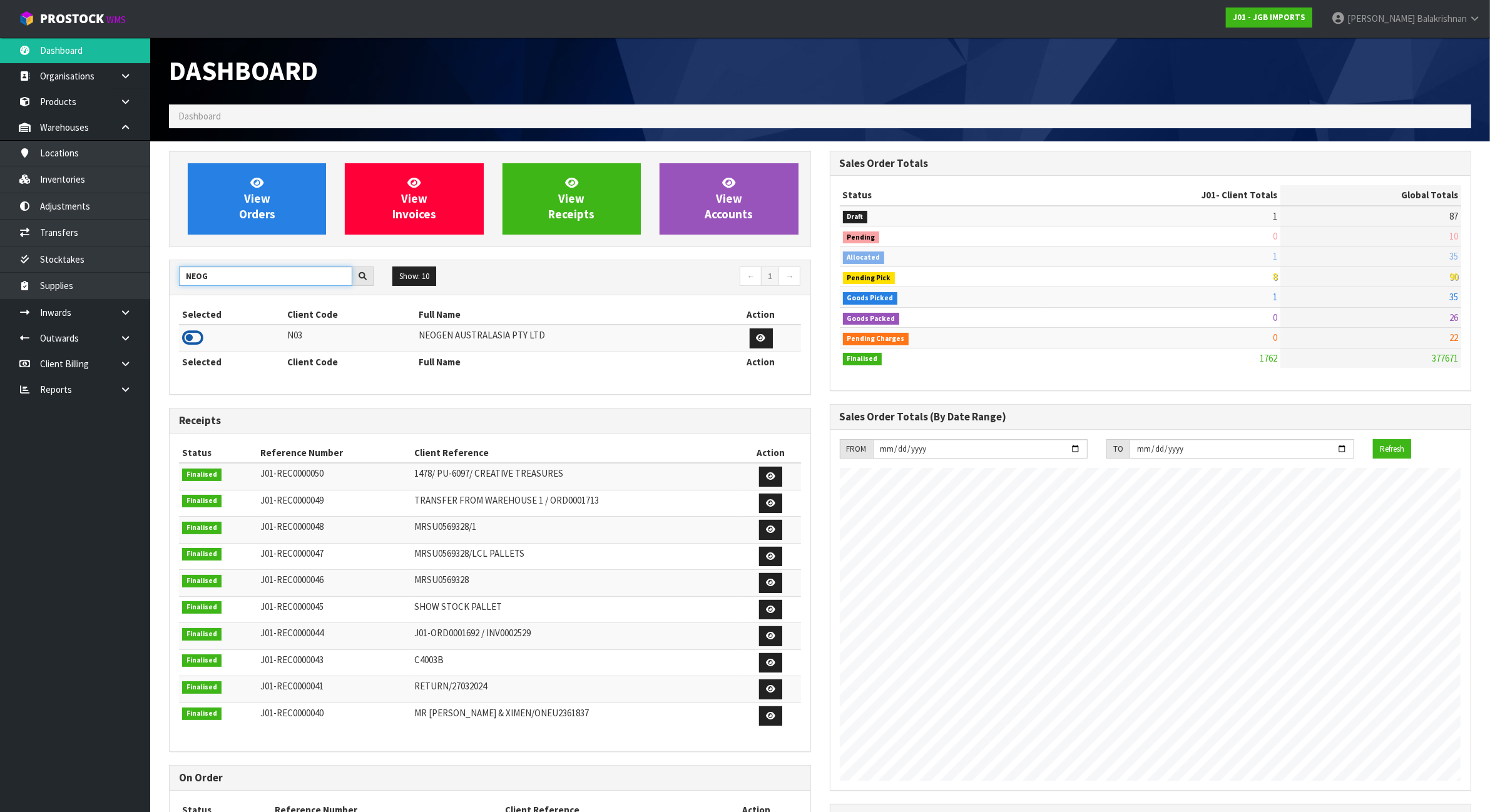
type input "NEOG"
click at [195, 341] on icon at bounding box center [192, 338] width 21 height 19
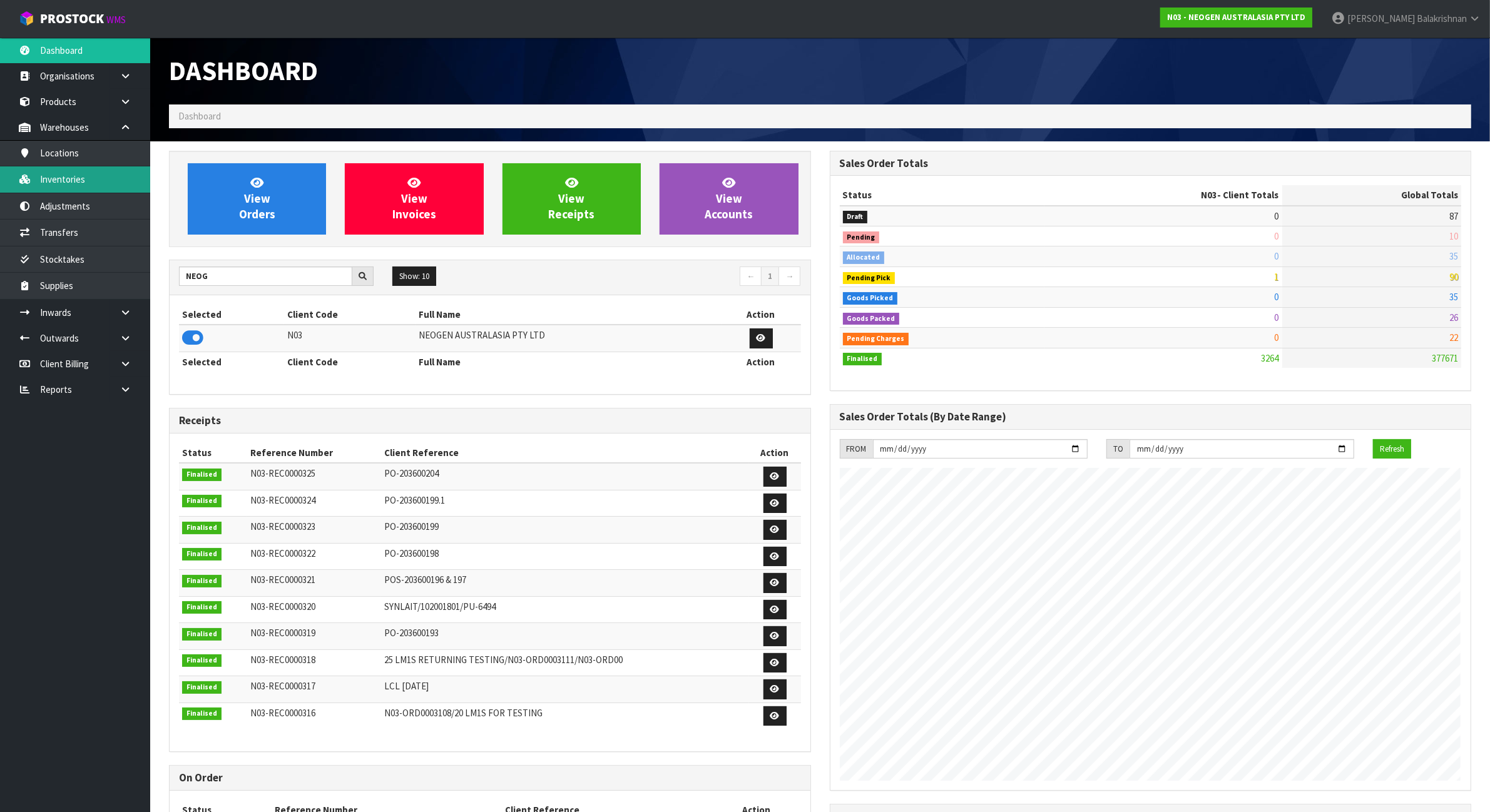
click at [85, 176] on link "Inventories" at bounding box center [75, 179] width 150 height 25
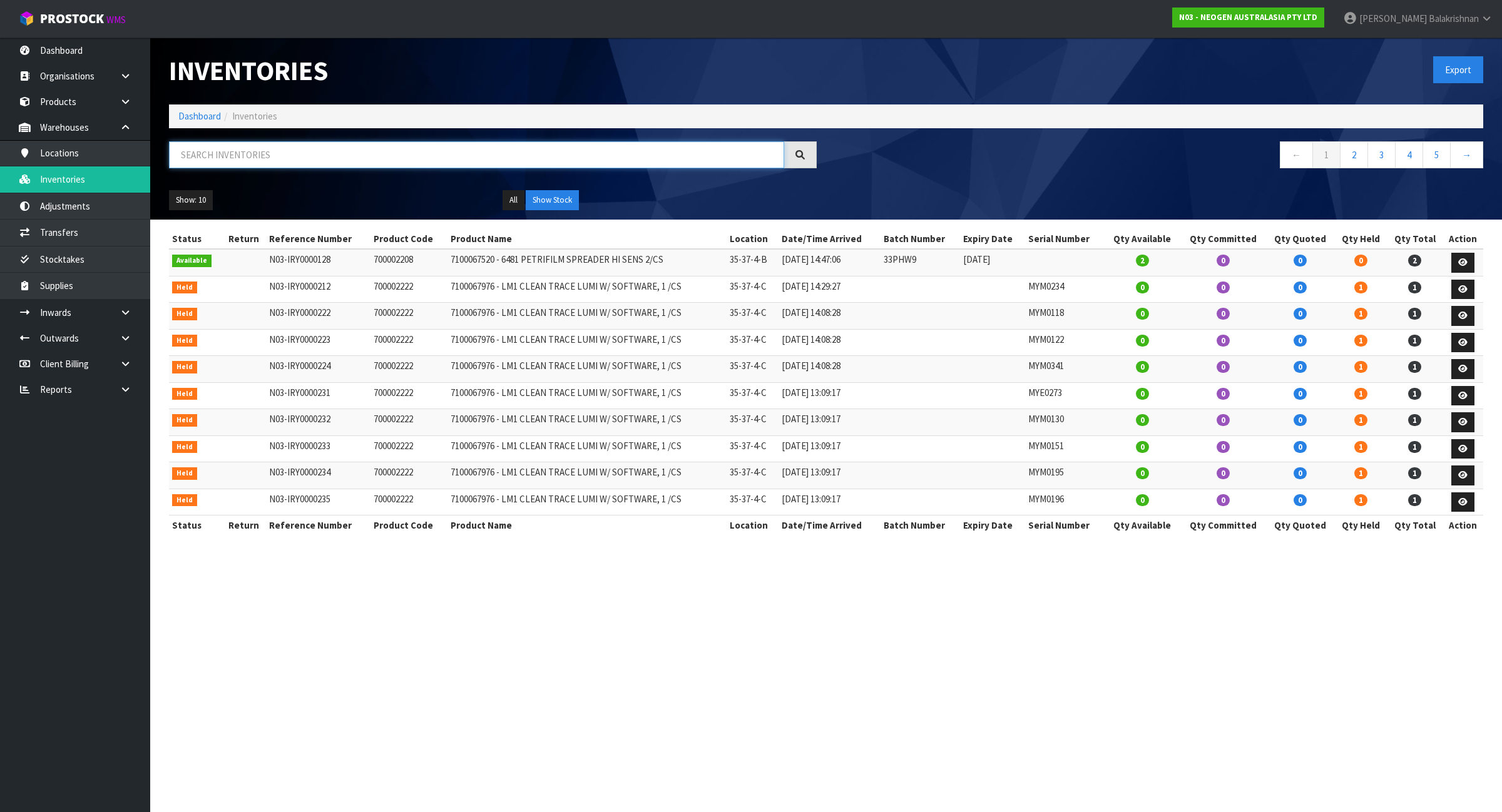
click at [264, 155] on input "text" at bounding box center [476, 155] width 615 height 27
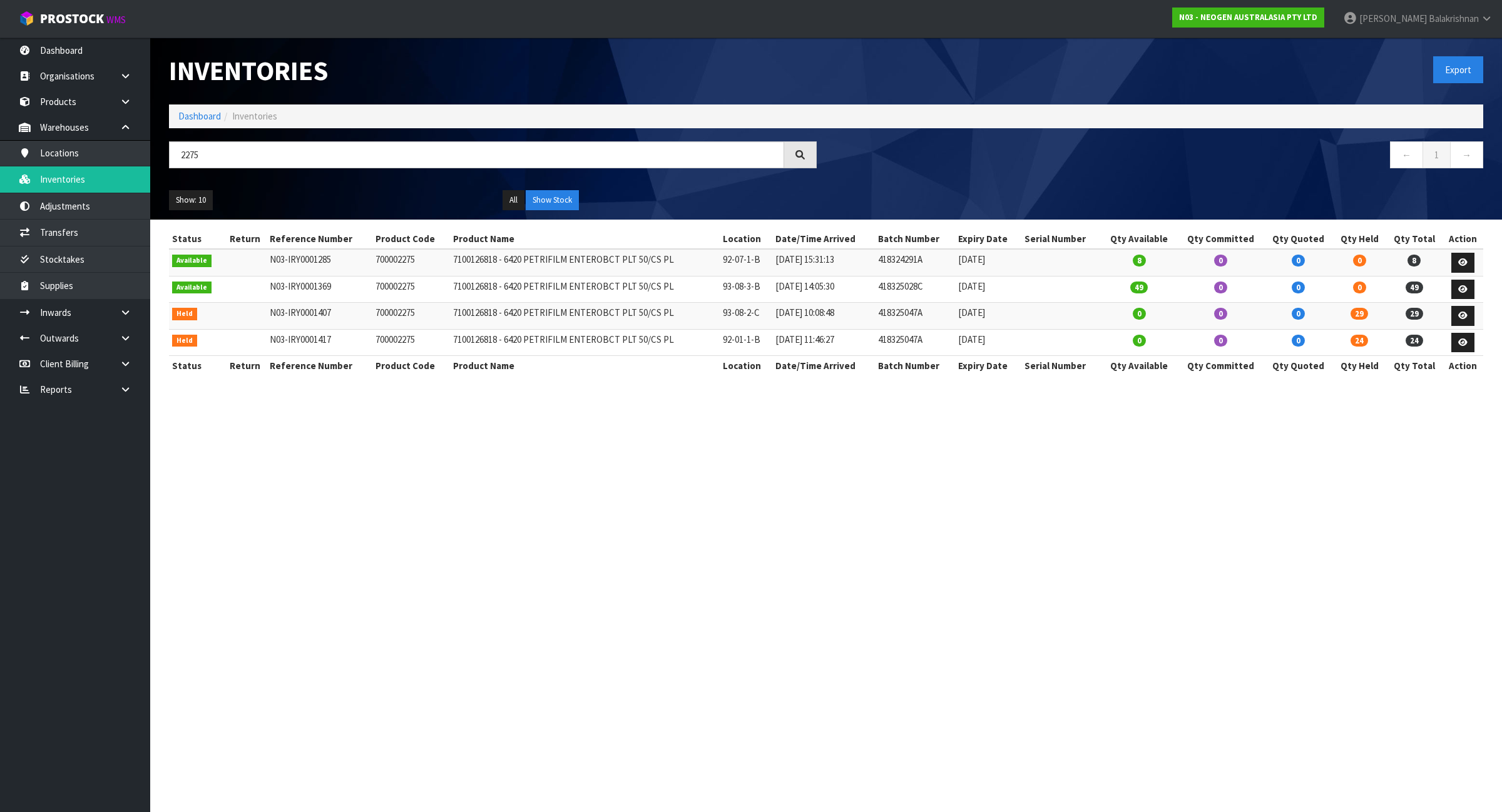
click at [374, 170] on div "2275" at bounding box center [493, 159] width 666 height 36
click at [362, 151] on input "2275" at bounding box center [476, 155] width 615 height 27
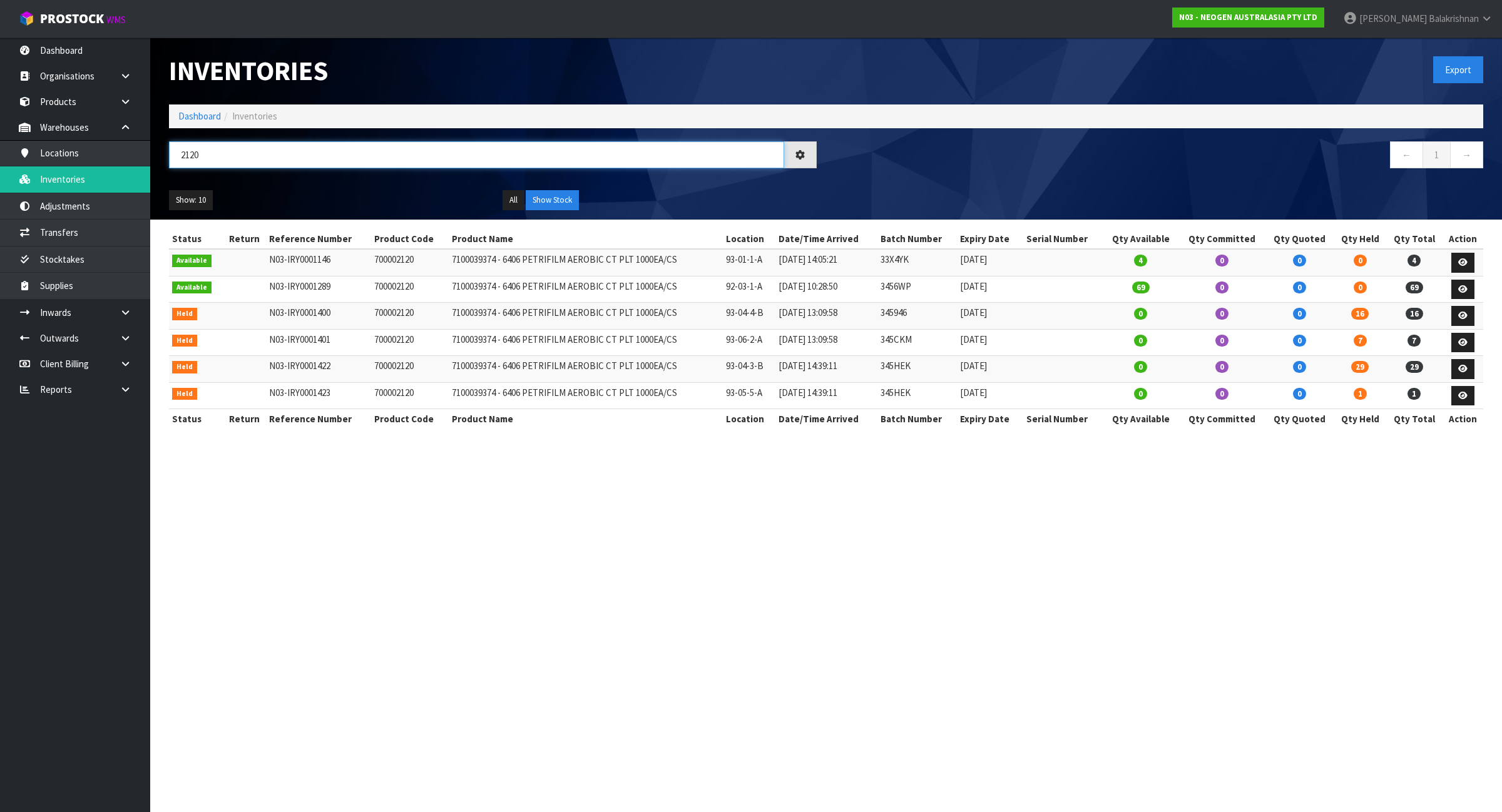
type input "2120"
click at [183, 113] on link "Dashboard" at bounding box center [199, 116] width 42 height 12
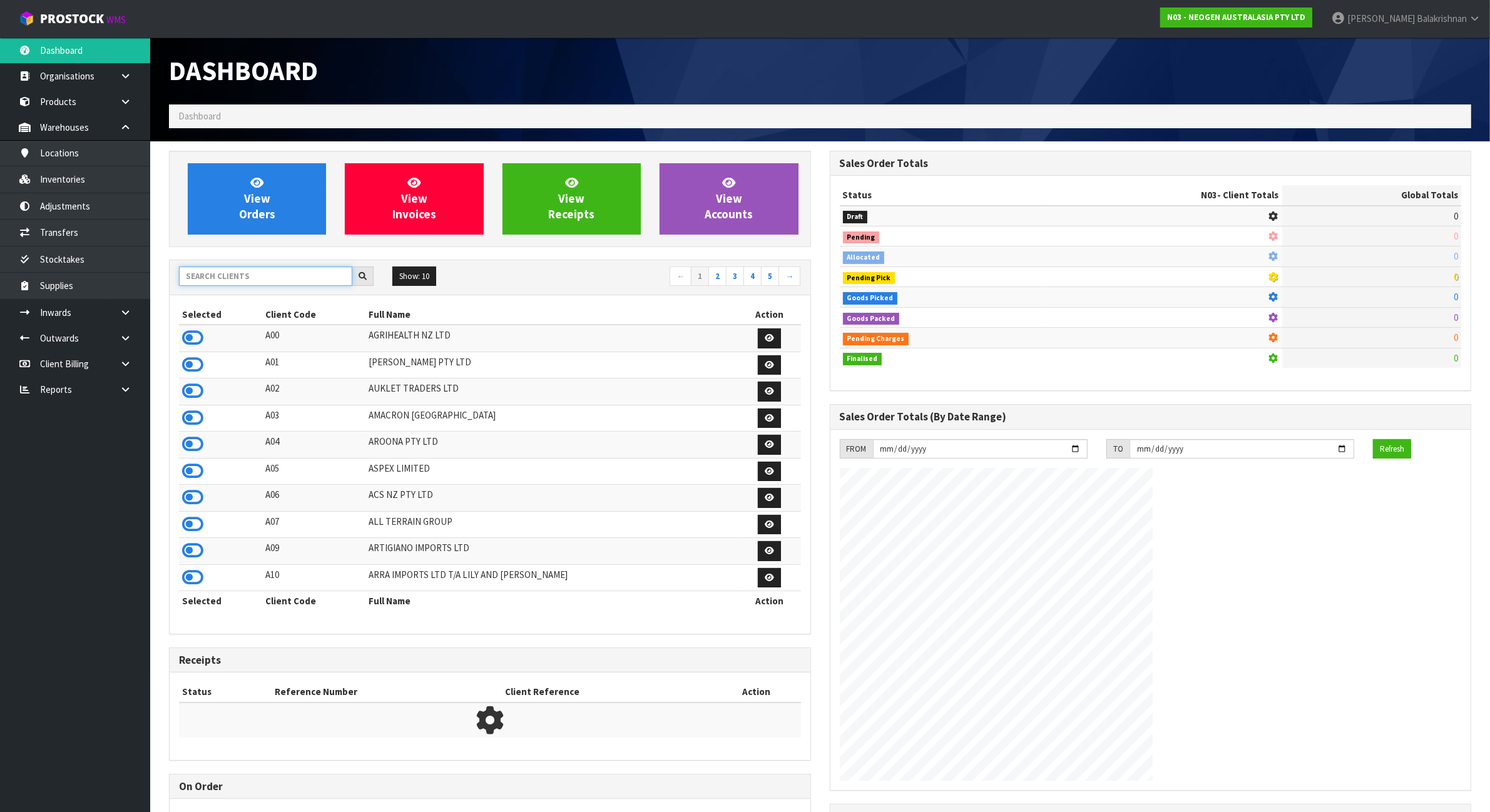
click at [224, 278] on input "text" at bounding box center [266, 276] width 174 height 19
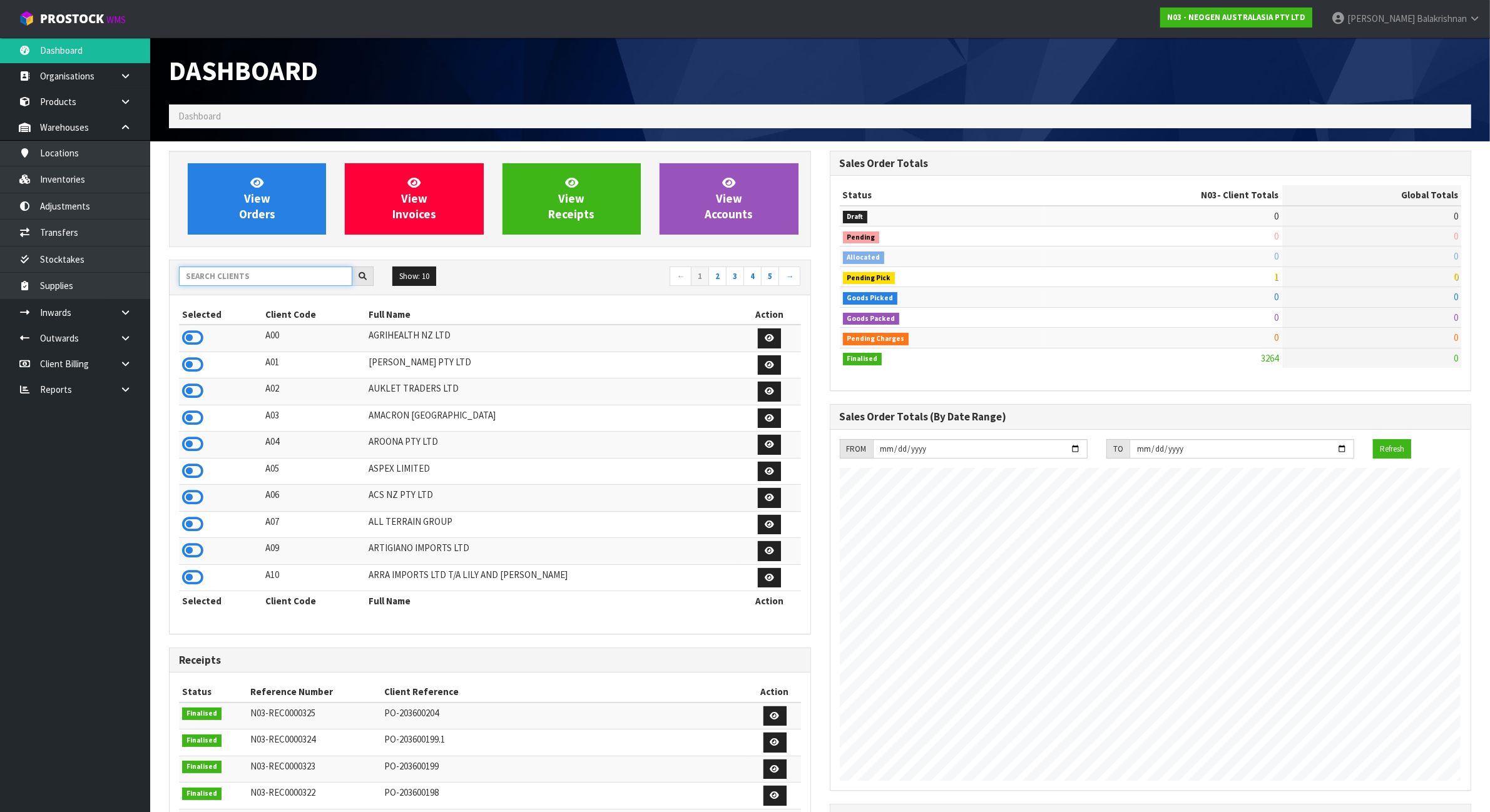
scroll to position [952, 660]
type input "I"
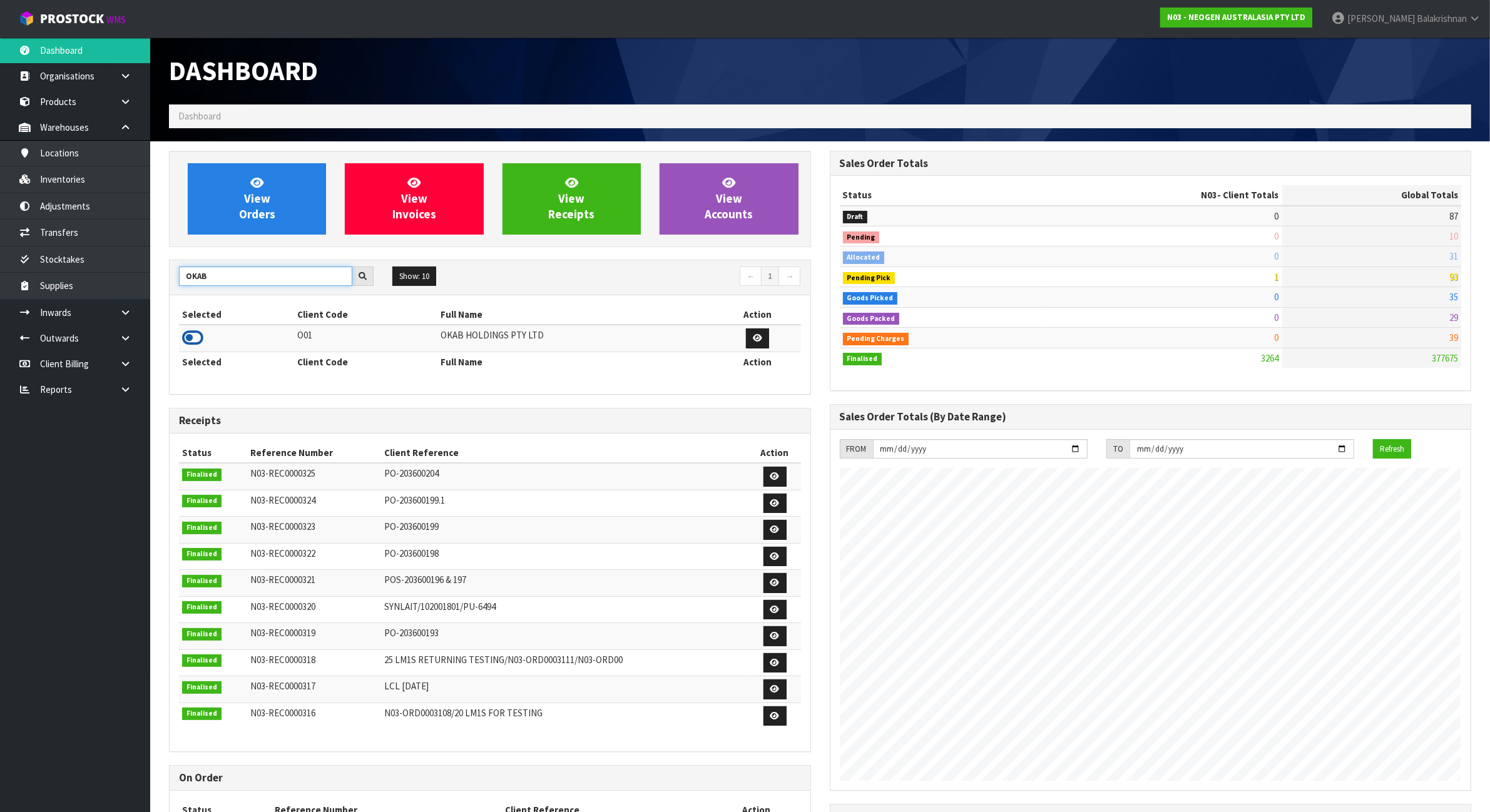
type input "OKAB"
click at [196, 339] on icon at bounding box center [192, 338] width 21 height 19
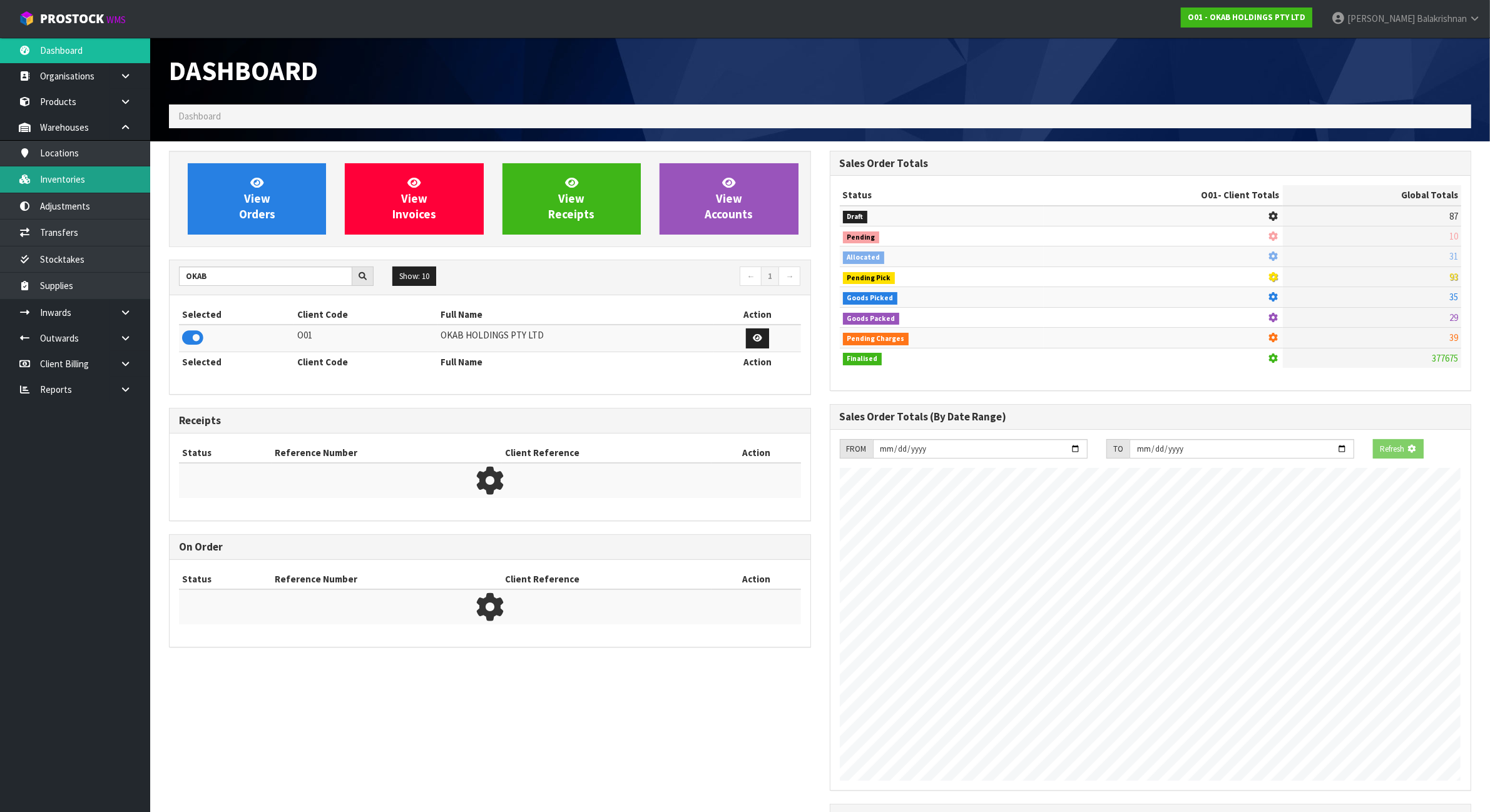
scroll to position [829, 660]
click at [89, 185] on link "Inventories" at bounding box center [75, 179] width 150 height 25
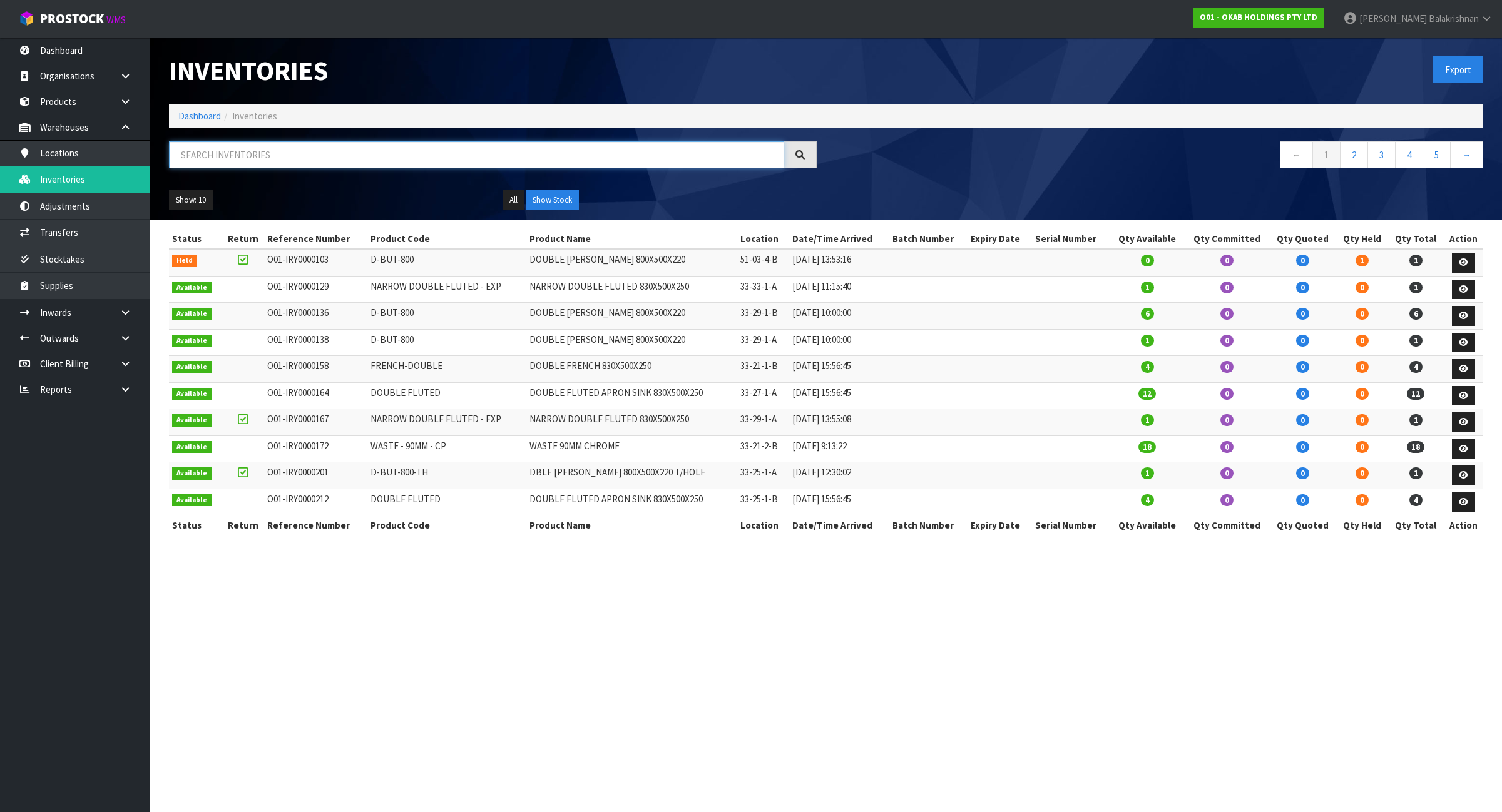
click at [423, 154] on input "text" at bounding box center [476, 155] width 615 height 27
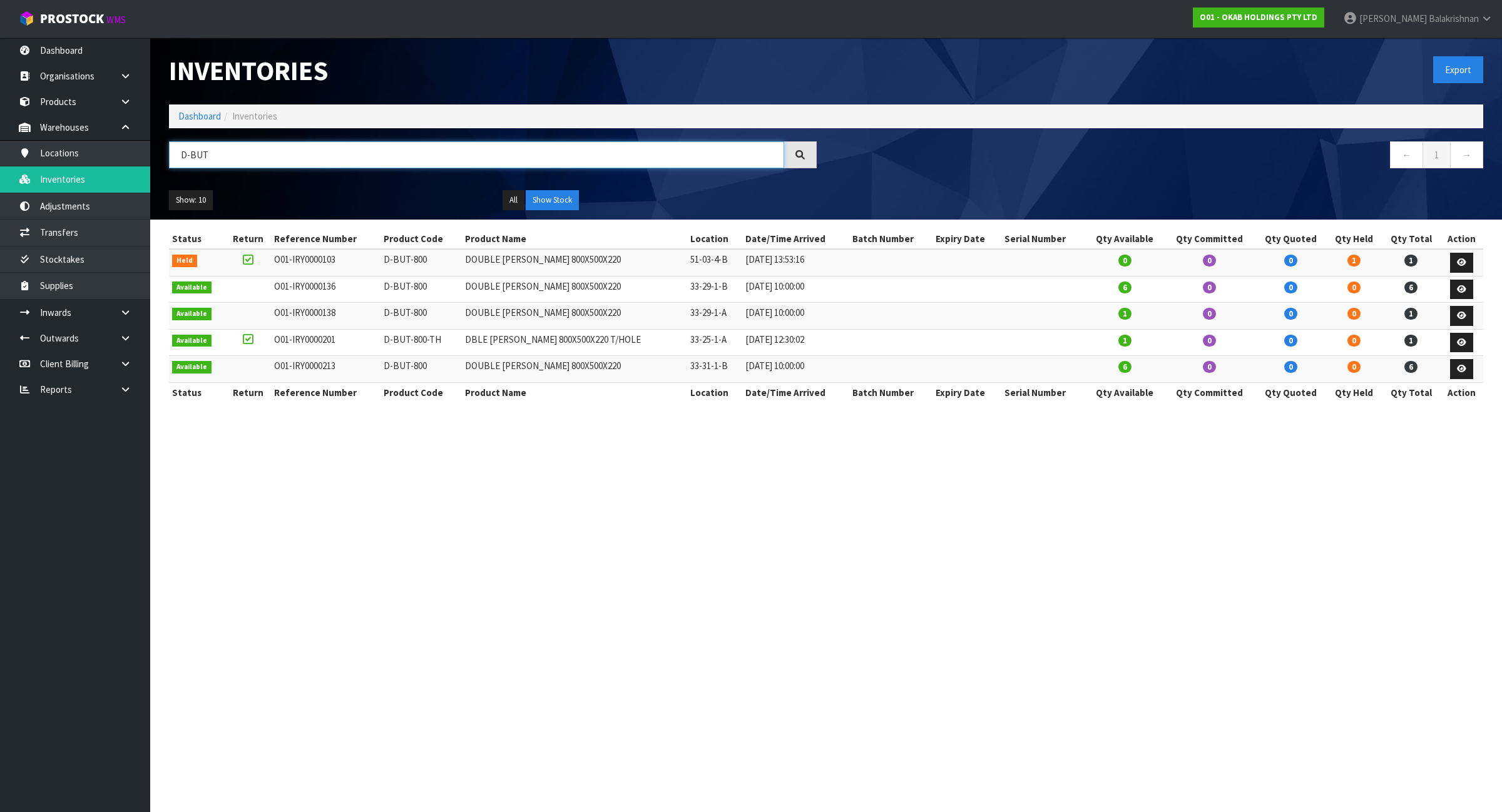
type input "D-BUT"
click at [193, 113] on link "Dashboard" at bounding box center [199, 116] width 42 height 12
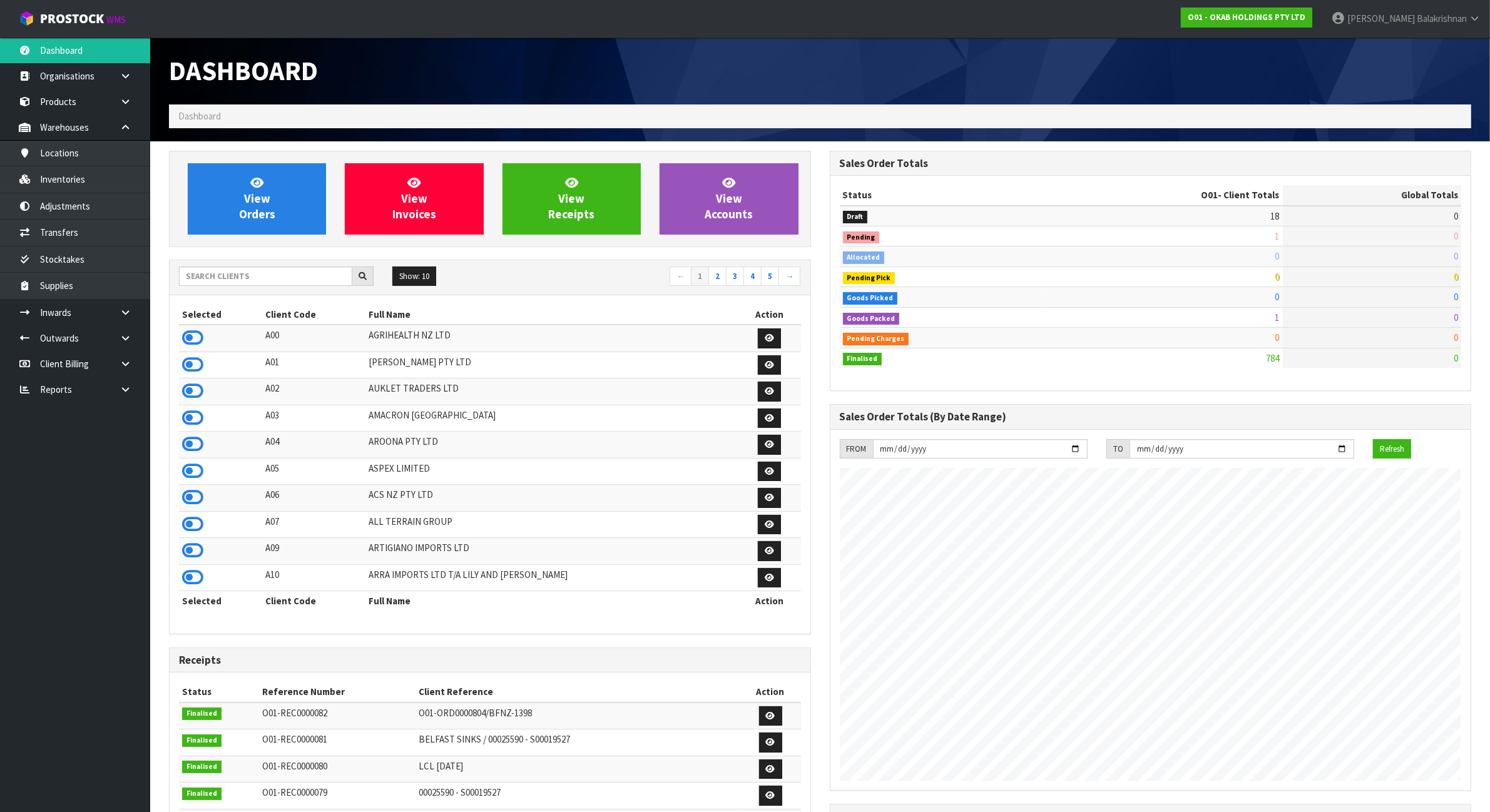
scroll to position [829, 660]
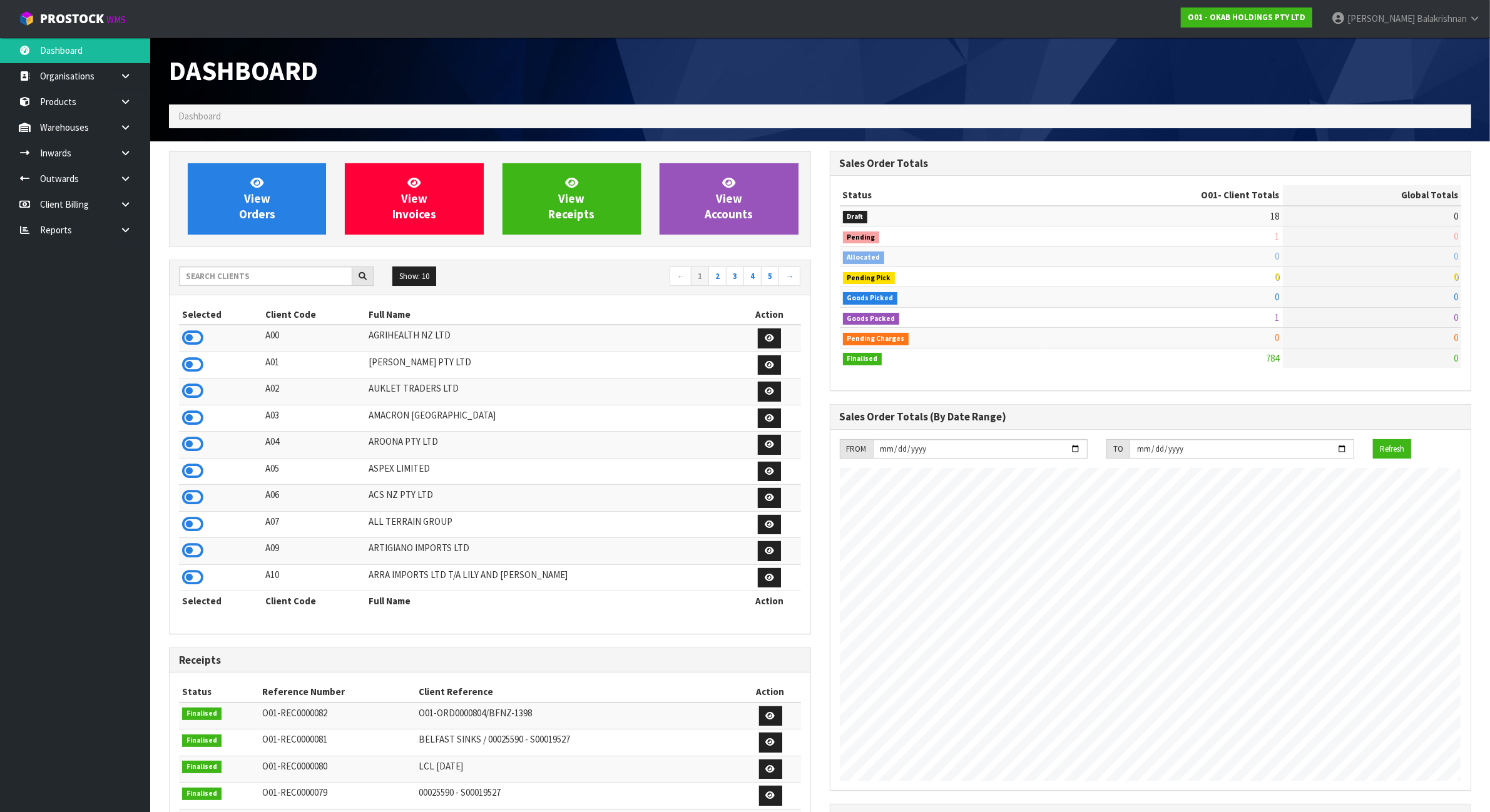
scroll to position [829, 660]
click at [1477, 14] on icon at bounding box center [1475, 18] width 12 height 9
click at [1452, 47] on link "Logout" at bounding box center [1439, 50] width 99 height 17
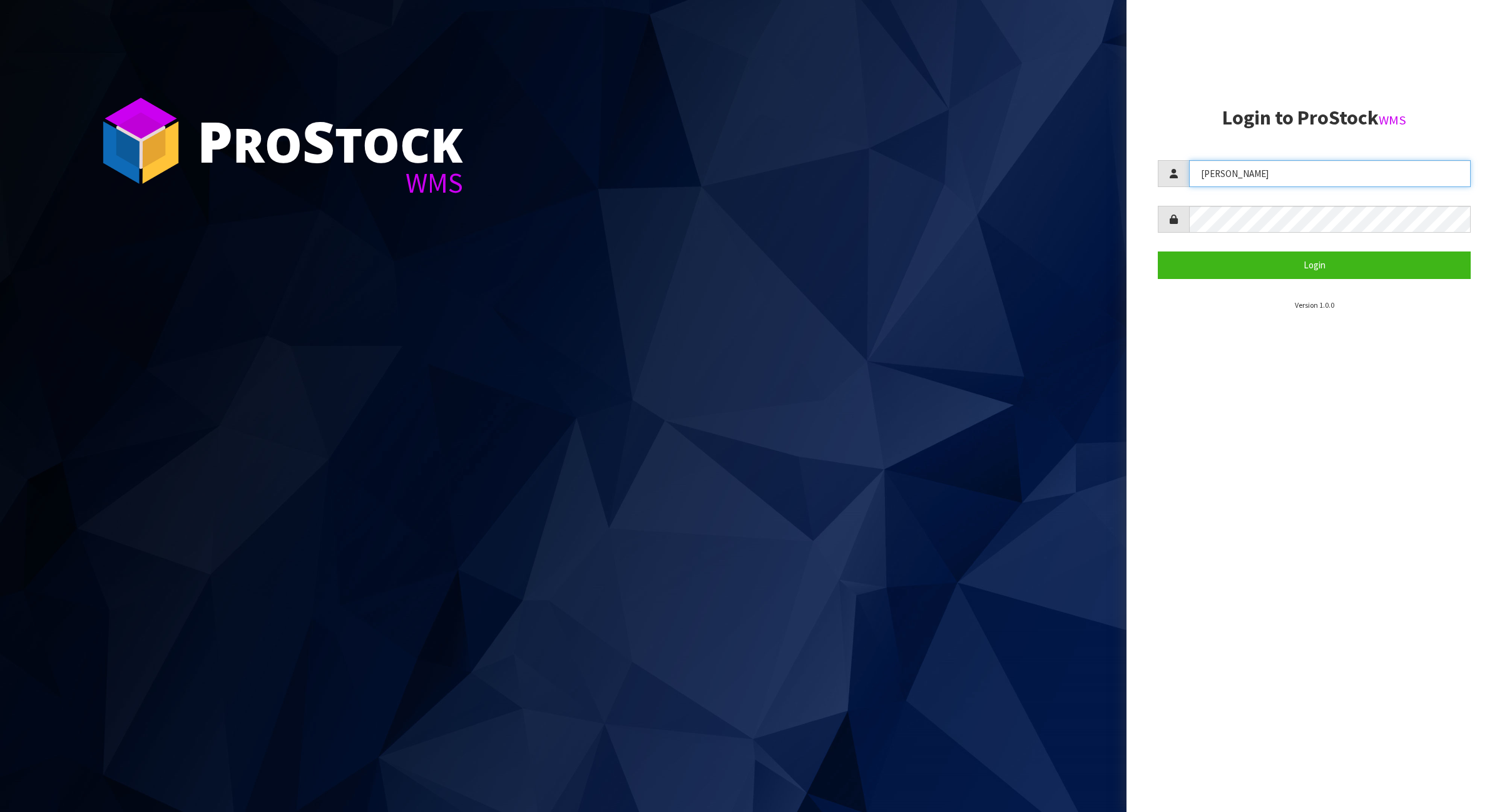
drag, startPoint x: 1294, startPoint y: 164, endPoint x: 1101, endPoint y: 172, distance: 193.2
click at [1101, 171] on div "P ro S tock WMS Login to ProStock WMS [PERSON_NAME] Login Version 1.0.0" at bounding box center [751, 406] width 1502 height 812
type input "Meena"
click at [1230, 263] on button "Login" at bounding box center [1314, 265] width 313 height 27
